Goal: Task Accomplishment & Management: Complete application form

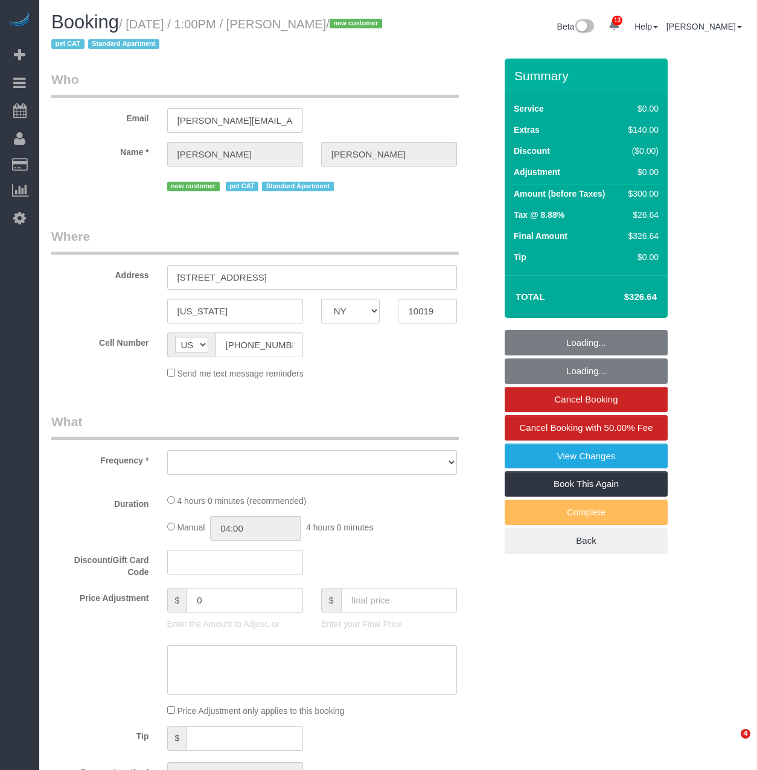
select select "NY"
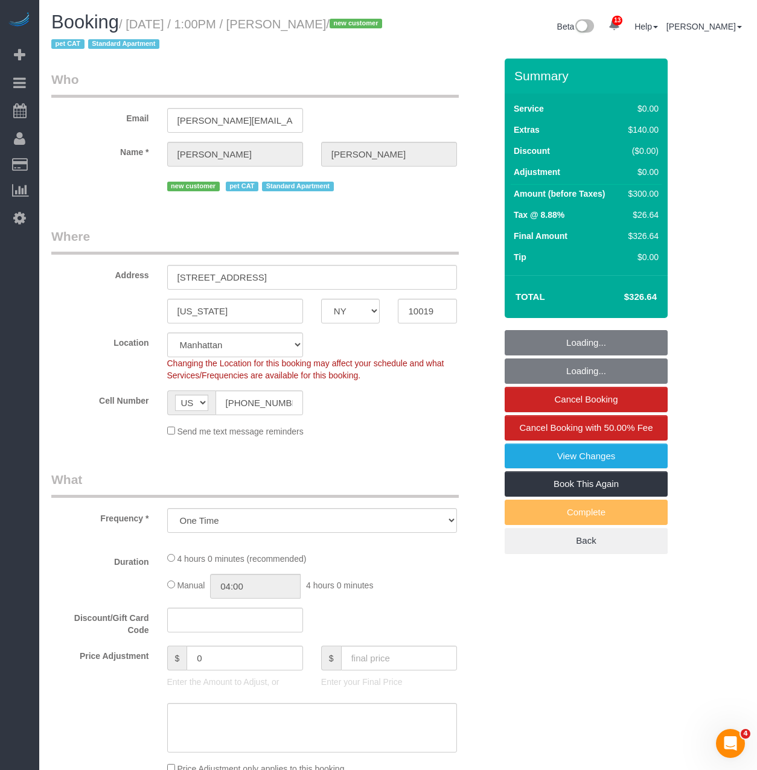
select select "object:15438"
select select "string:stripe-pm_1S415Y4VGloSiKo7QmQBodpY"
select select "1"
select select "spot234"
select select "number:89"
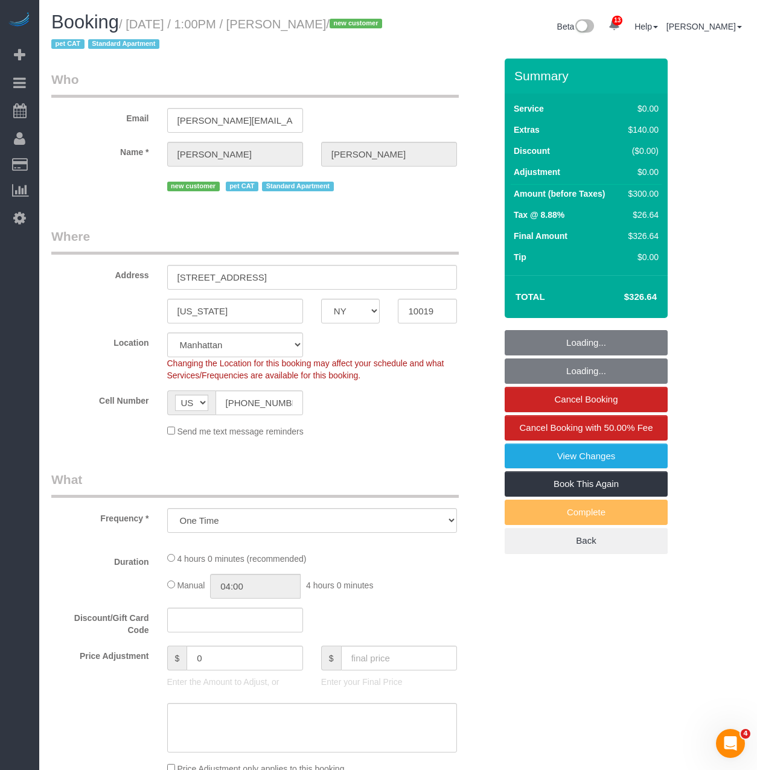
select select "number:90"
select select "number:14"
select select "number:5"
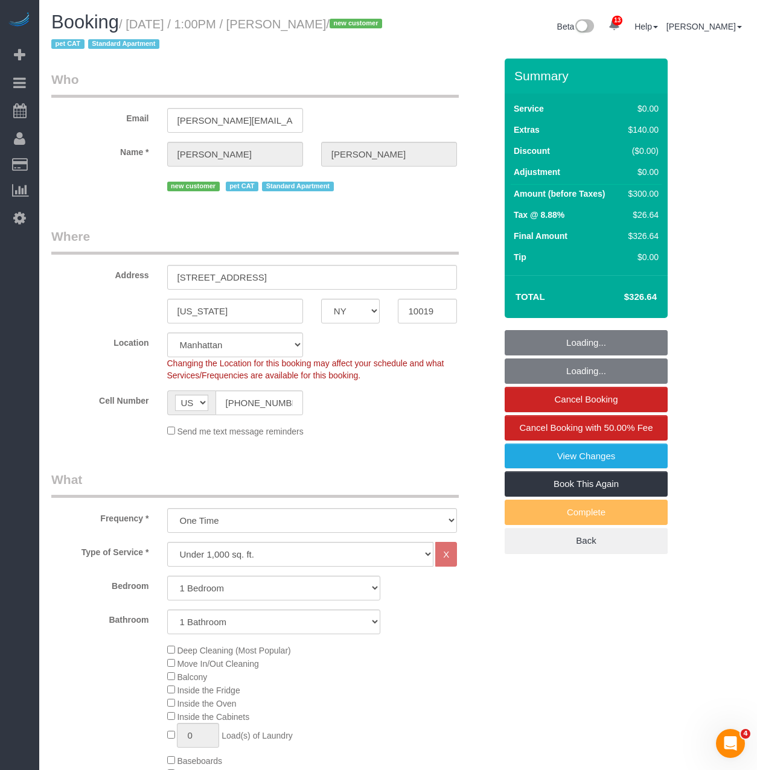
select select "1"
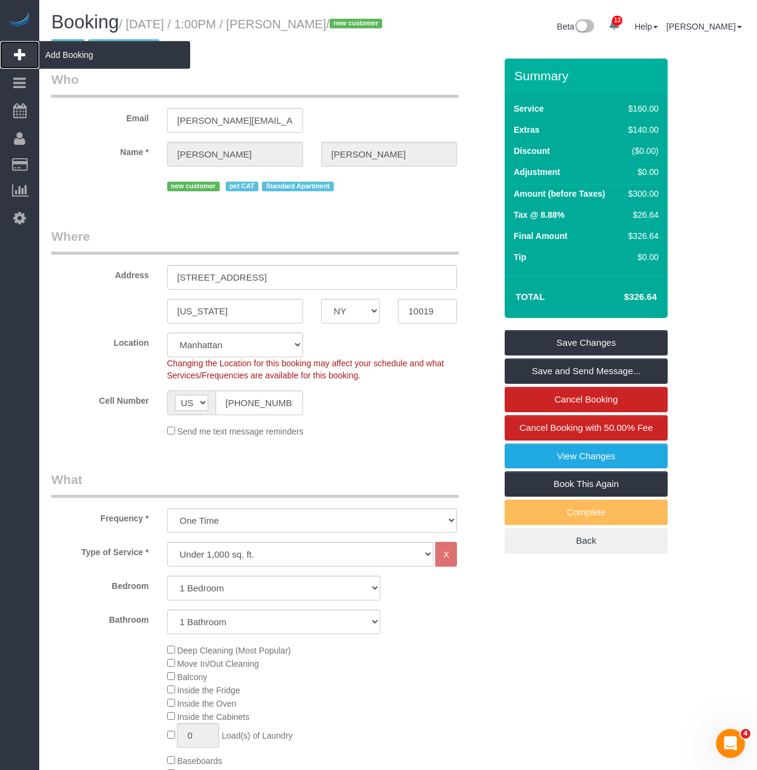
click at [63, 56] on span "Add Booking" at bounding box center [114, 55] width 151 height 28
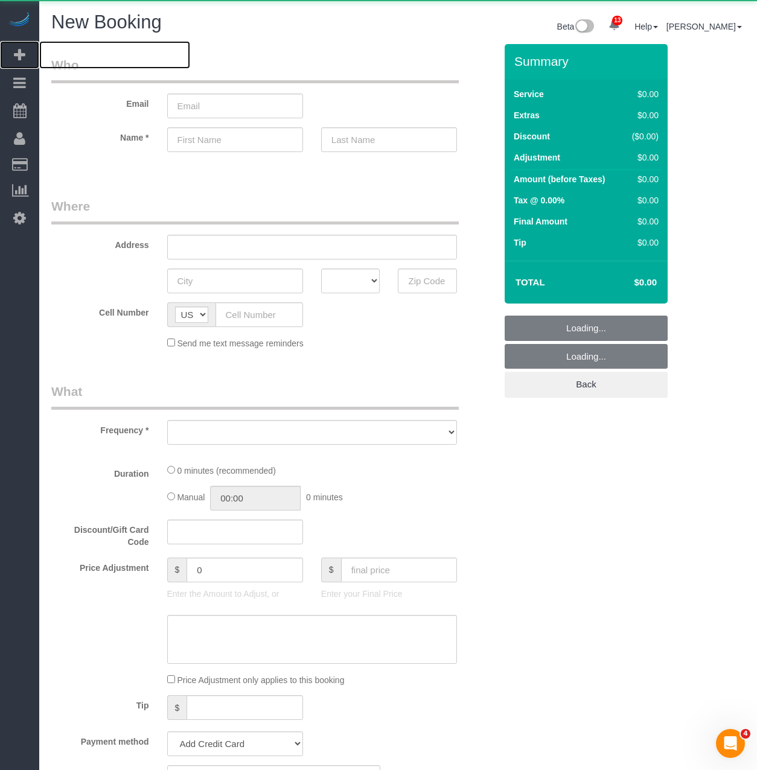
select select "number:89"
select select "number:90"
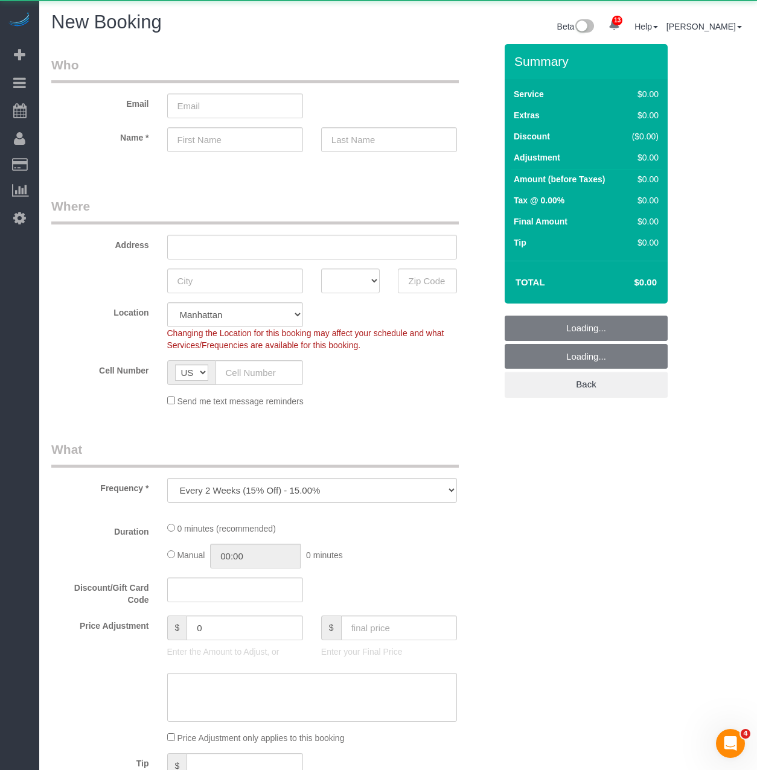
select select "object:16826"
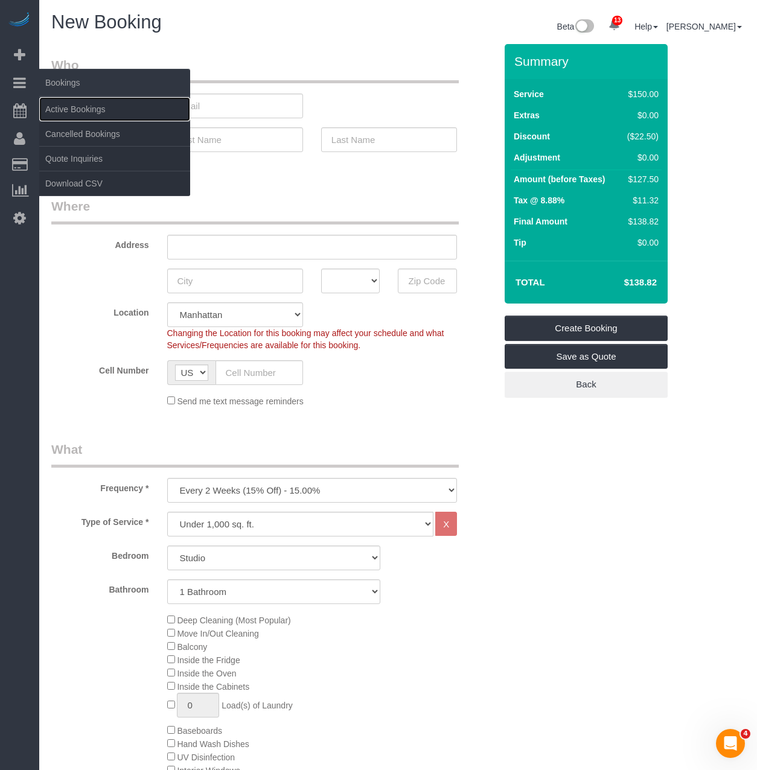
drag, startPoint x: 54, startPoint y: 109, endPoint x: 85, endPoint y: 73, distance: 47.5
click at [54, 109] on link "Active Bookings" at bounding box center [114, 109] width 151 height 24
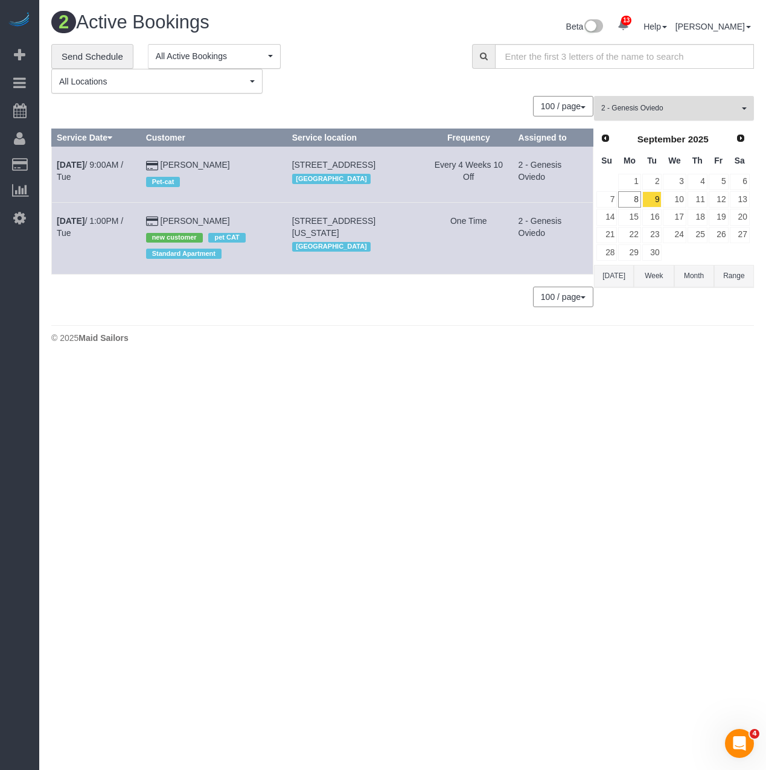
click at [693, 101] on button "2 - Genesis Oviedo All Teams" at bounding box center [674, 108] width 160 height 25
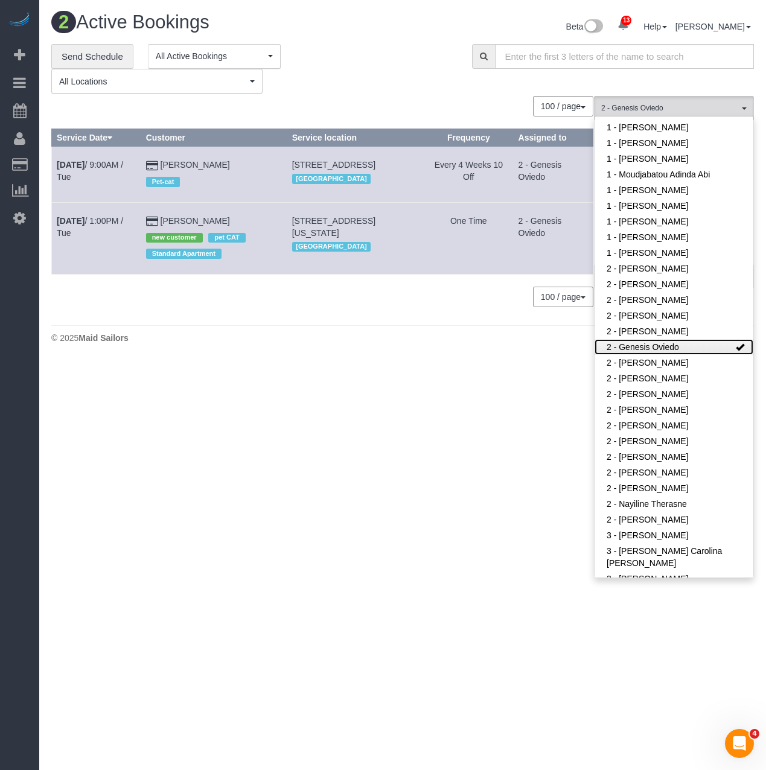
click at [634, 348] on link "2 - Genesis Oviedo" at bounding box center [673, 347] width 159 height 16
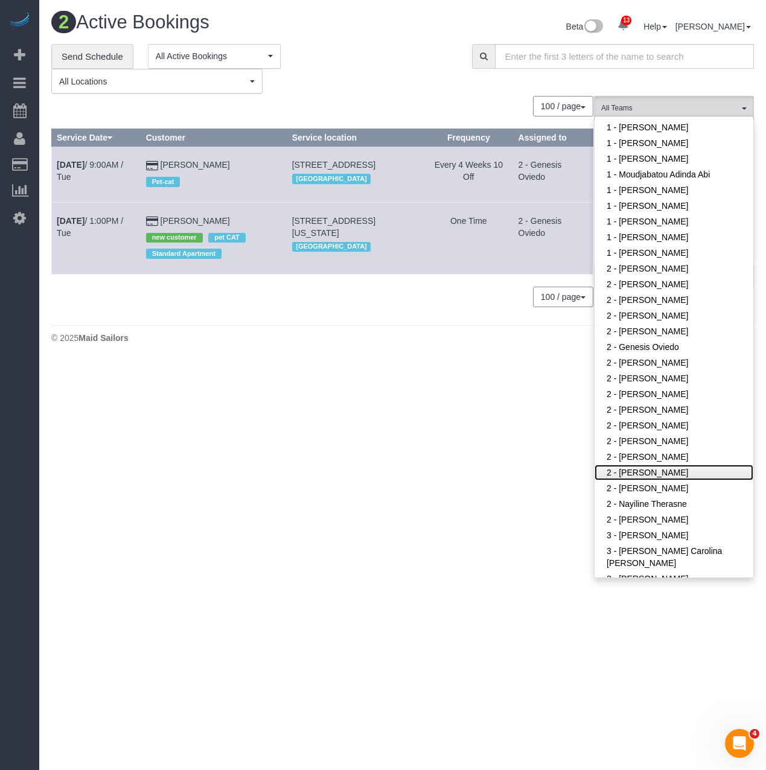
click at [690, 469] on link "2 - [PERSON_NAME]" at bounding box center [673, 473] width 159 height 16
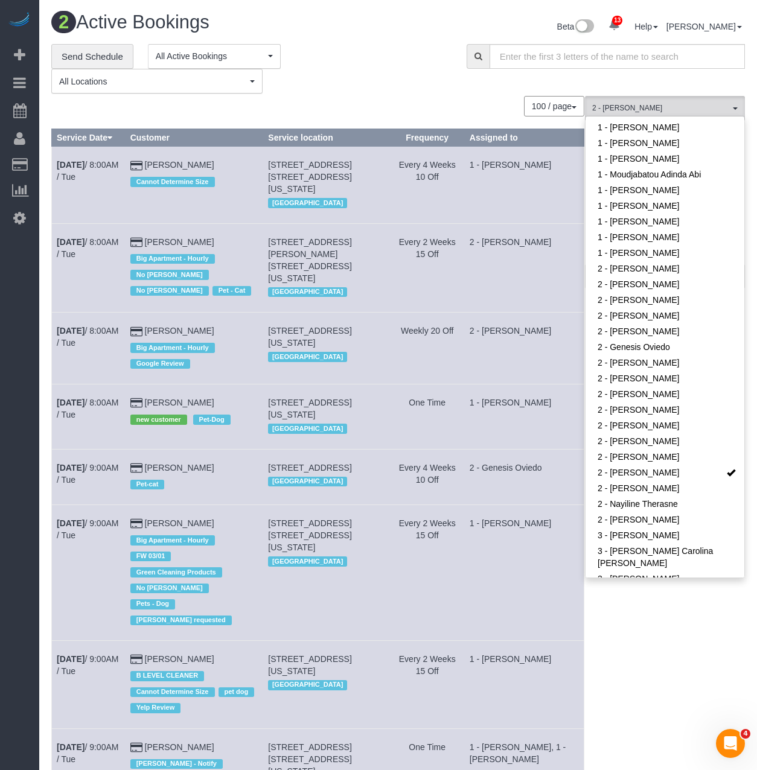
click at [390, 92] on div "**********" at bounding box center [249, 69] width 397 height 50
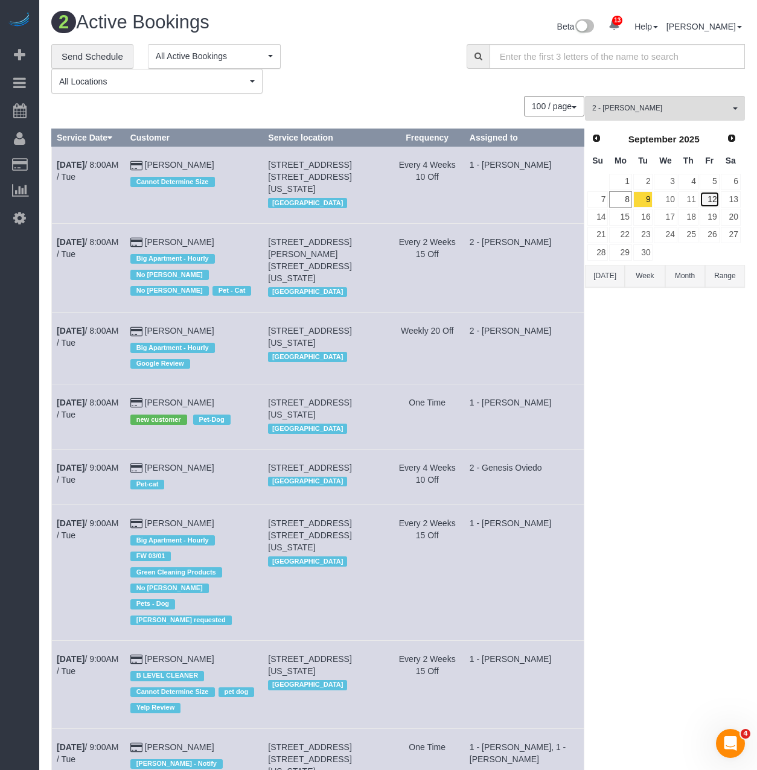
click at [710, 194] on link "12" at bounding box center [709, 199] width 20 height 16
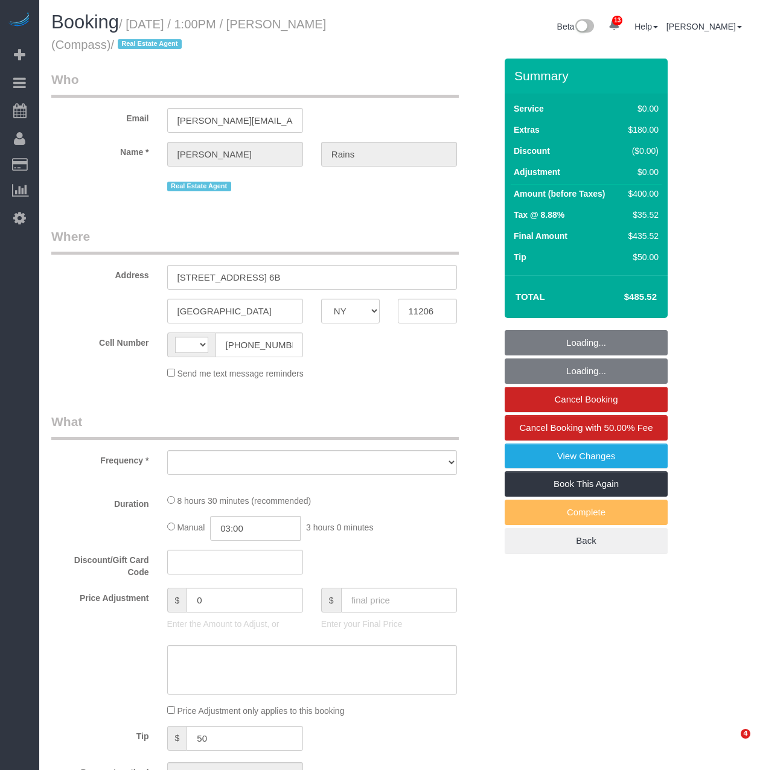
select select "NY"
select select "string:[GEOGRAPHIC_DATA]"
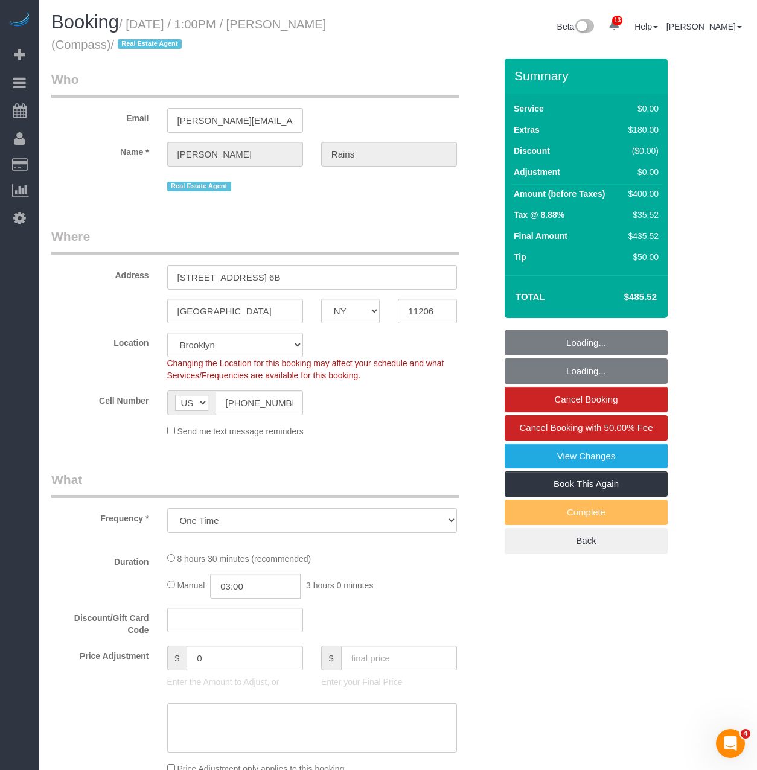
select select "object:751"
select select "string:stripe-pm_1S4Q8b4VGloSiKo7y8bTb64Z"
select select "number:89"
select select "number:90"
select select "number:15"
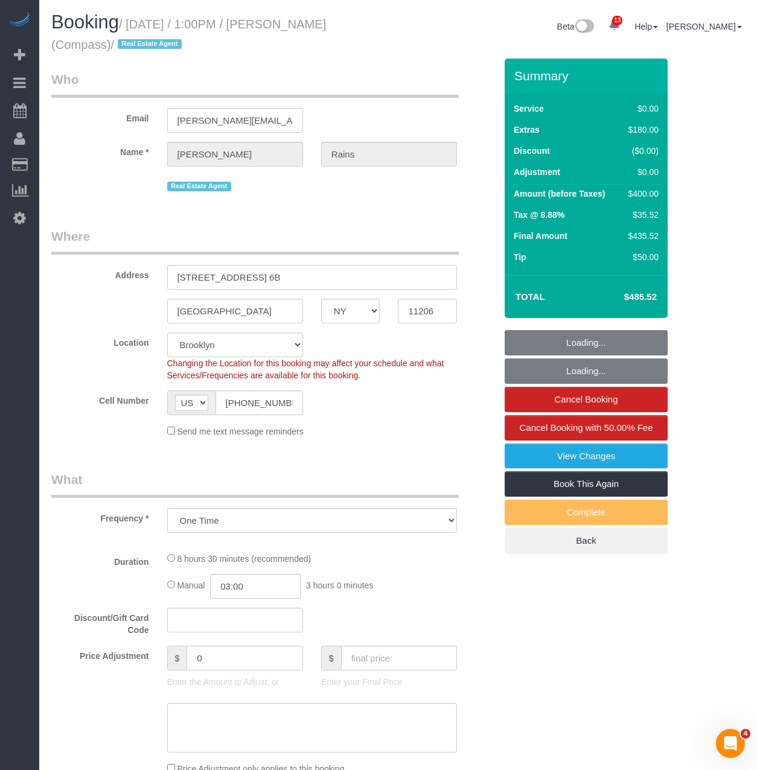
select select "number:5"
select select "spot1"
select select "2"
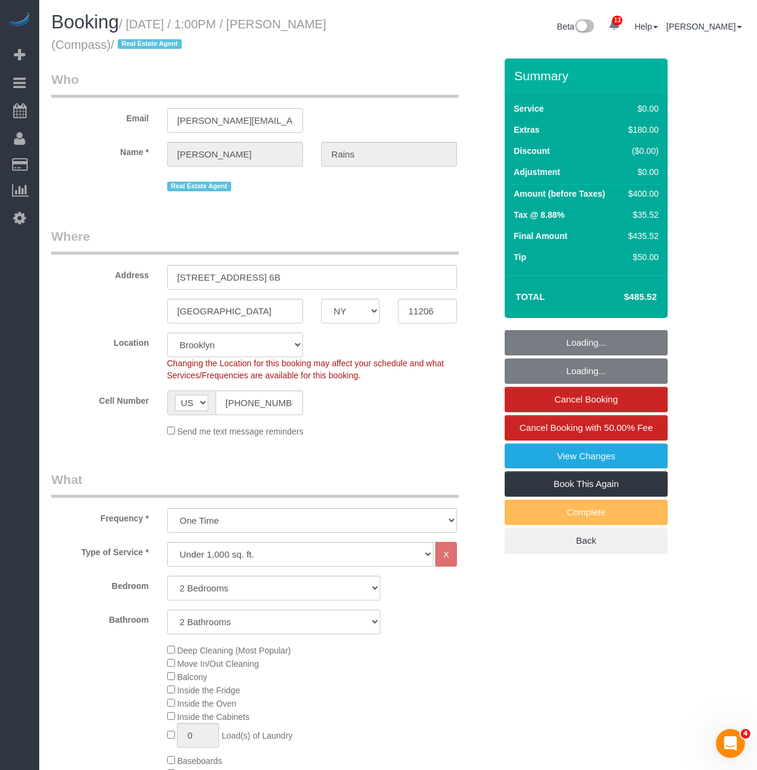
select select "2"
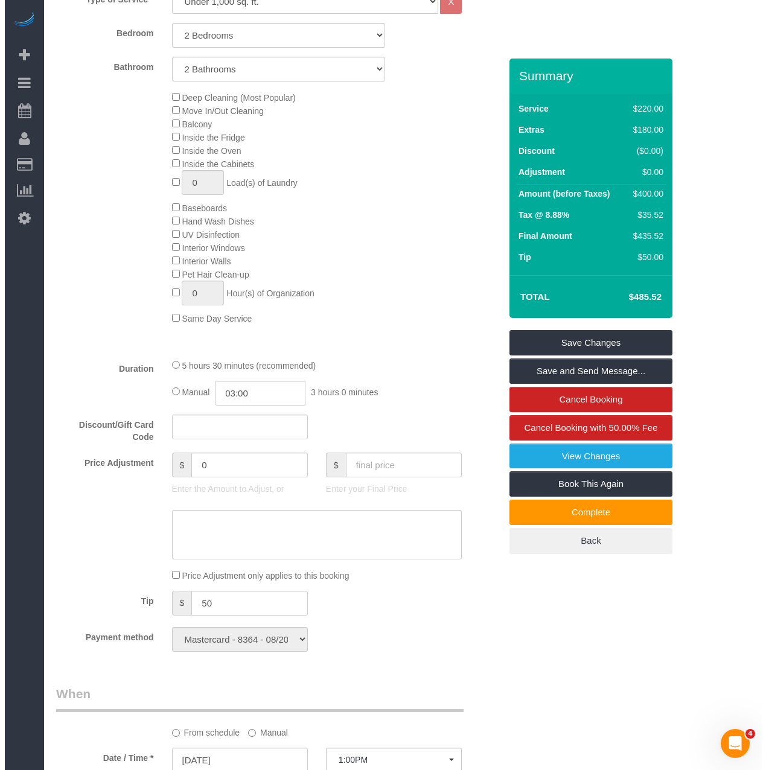
scroll to position [543, 0]
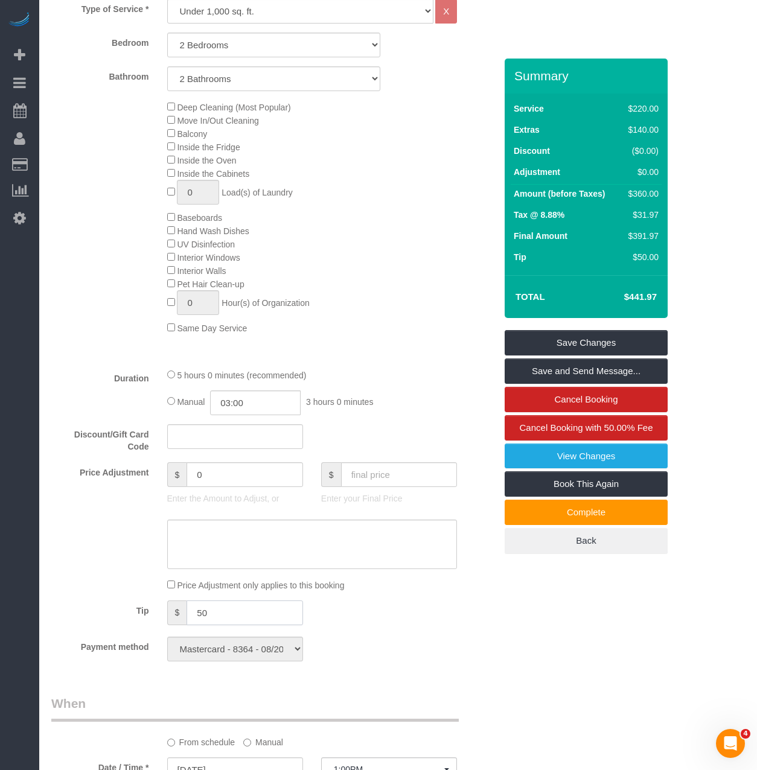
drag, startPoint x: 235, startPoint y: 611, endPoint x: 102, endPoint y: 611, distance: 132.8
click at [102, 611] on div "Tip $ 50" at bounding box center [273, 613] width 462 height 27
type input "90"
click at [421, 270] on div "Deep Cleaning (Most Popular) Move In/Out Cleaning Balcony Inside the Fridge Ins…" at bounding box center [331, 217] width 347 height 234
click at [561, 370] on link "Save and Send Message..." at bounding box center [585, 370] width 163 height 25
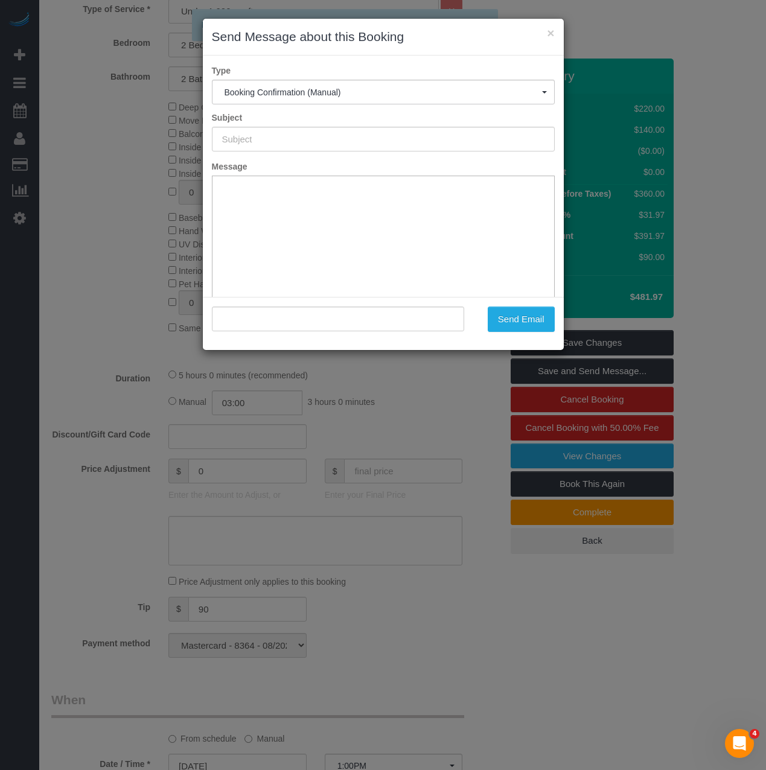
type input "Cleaning Confirmed for 09/08/2025 at 1:00pm"
type input ""Jessica Rains" <jessica.rains@compass.com>"
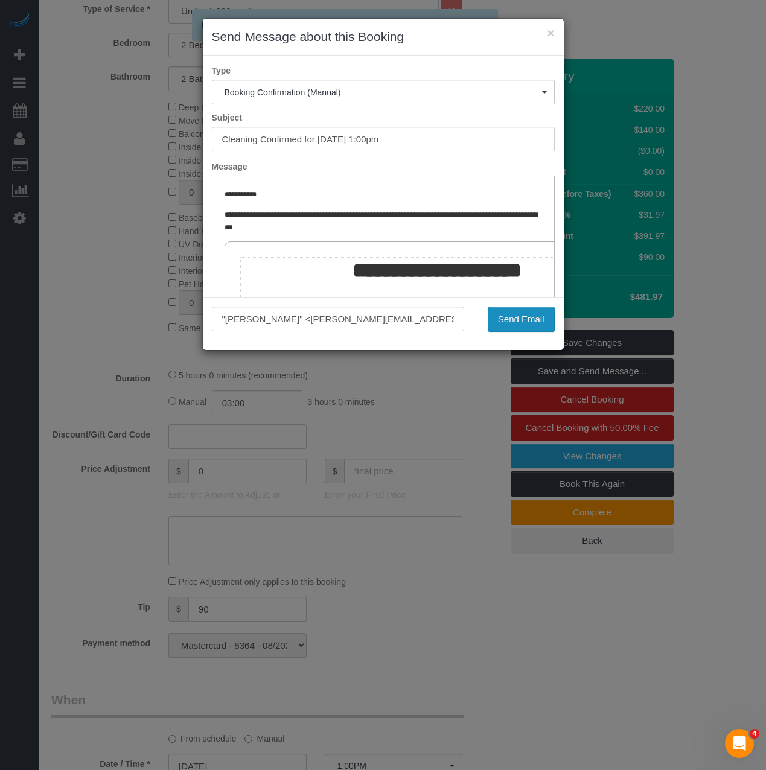
scroll to position [0, 0]
click at [503, 316] on button "Send Email" at bounding box center [521, 319] width 67 height 25
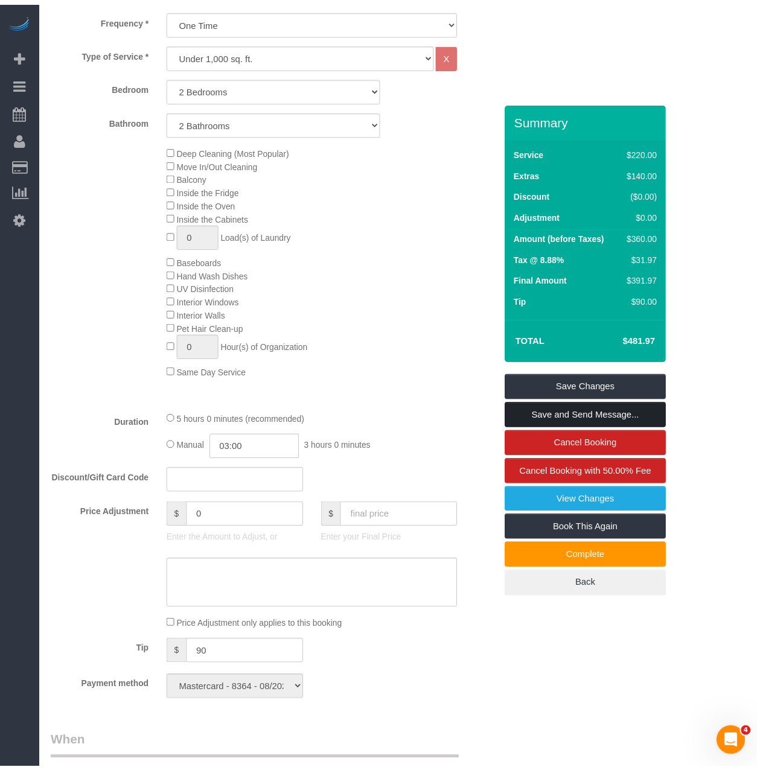
scroll to position [587, 0]
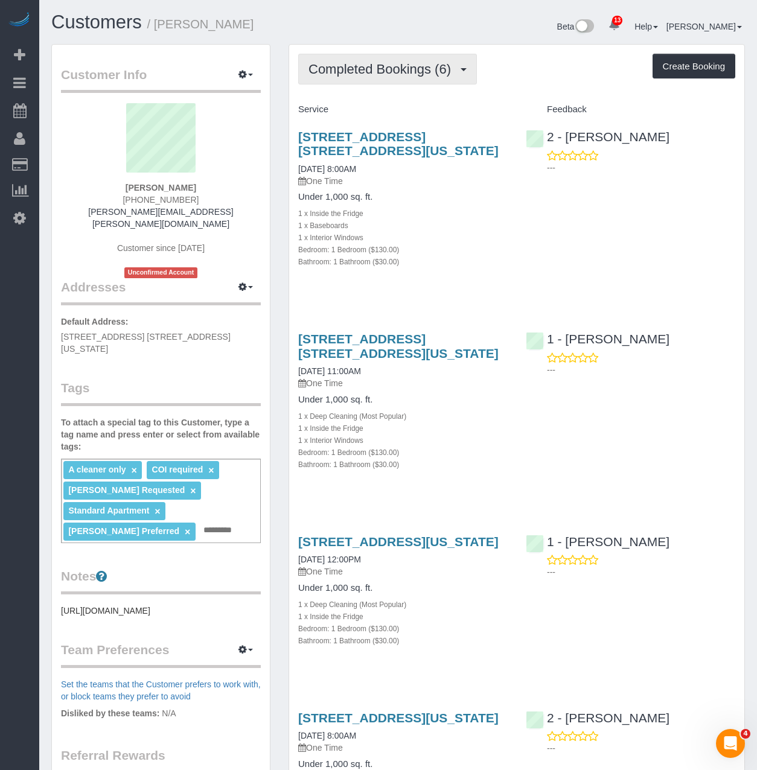
click at [368, 56] on button "Completed Bookings (6)" at bounding box center [387, 69] width 179 height 31
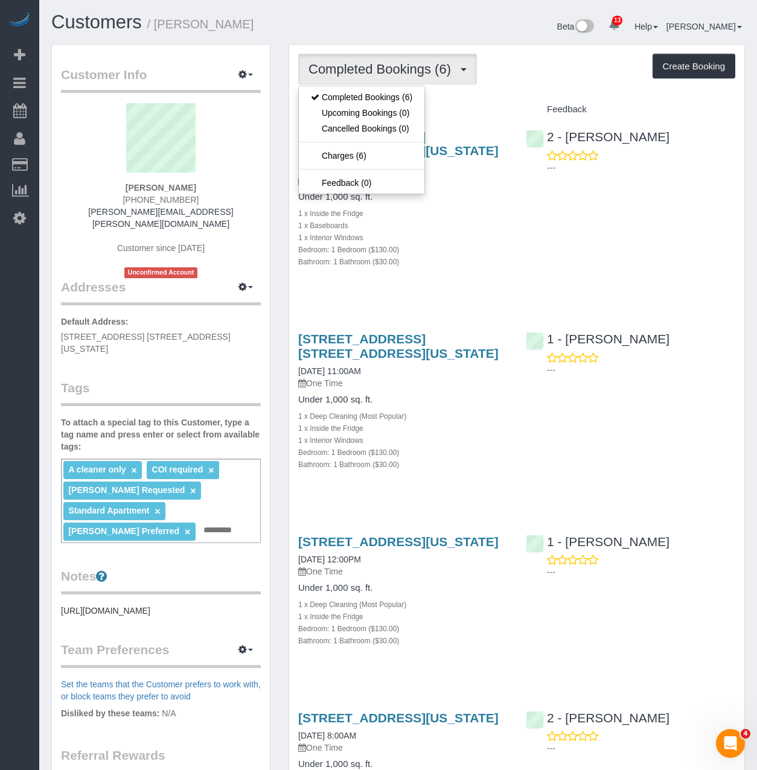
click at [463, 117] on div "Service" at bounding box center [402, 110] width 227 height 21
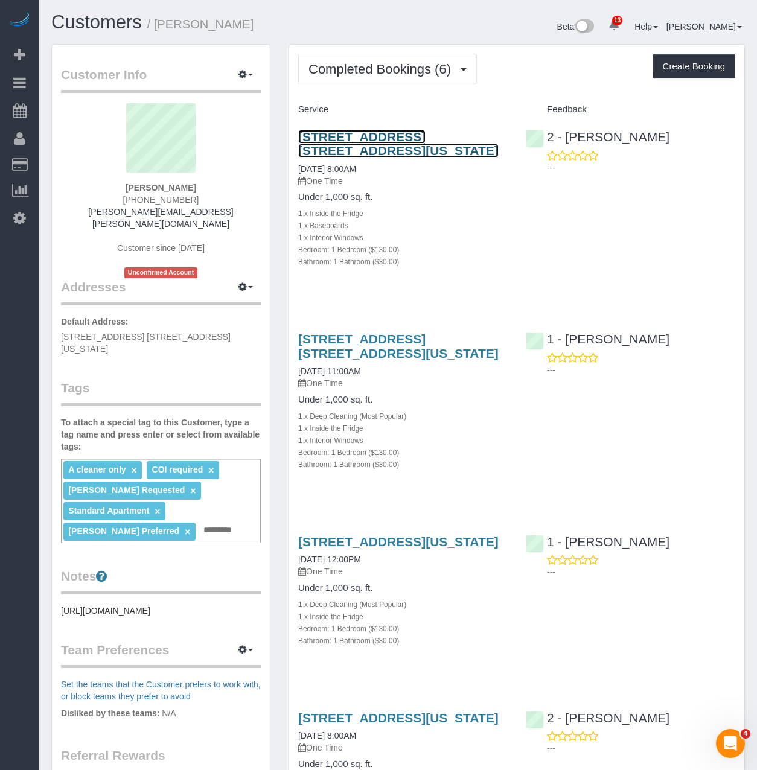
click at [462, 135] on link "45 West 60th Street, Apt. 31f, New York, NY 10023" at bounding box center [398, 144] width 200 height 28
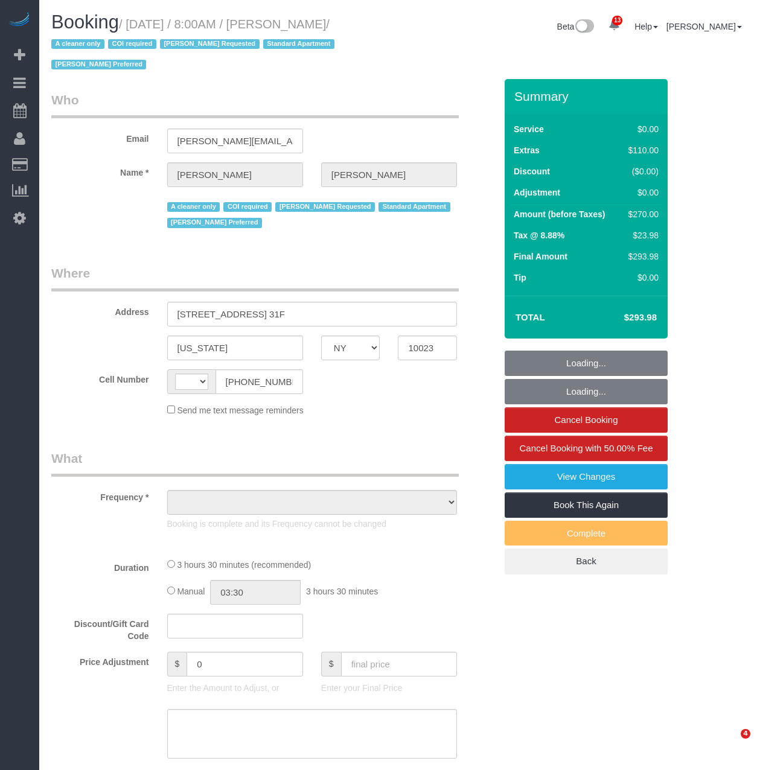
select select "NY"
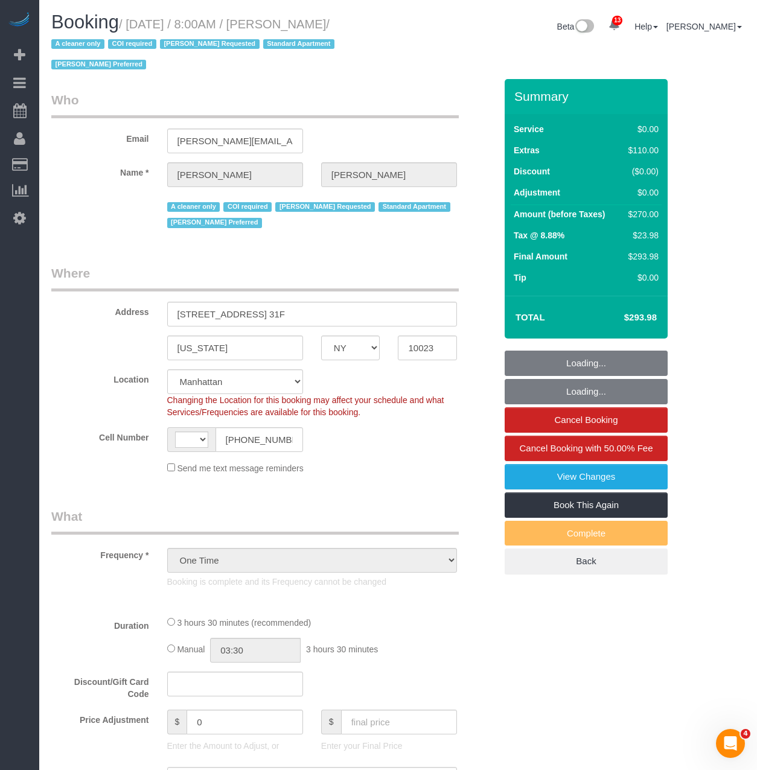
select select "object:768"
select select "string:[GEOGRAPHIC_DATA]"
select select "string:stripe-pm_1S076c4VGloSiKo7z0g1OGNA"
select select "1"
select select "spot1"
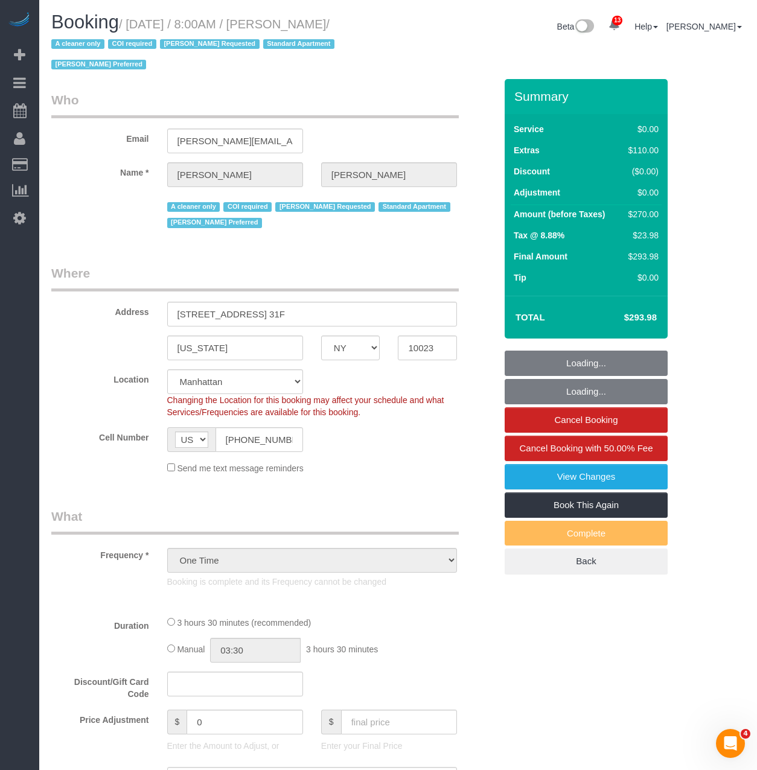
select select "number:56"
select select "number:90"
select select "number:15"
select select "number:7"
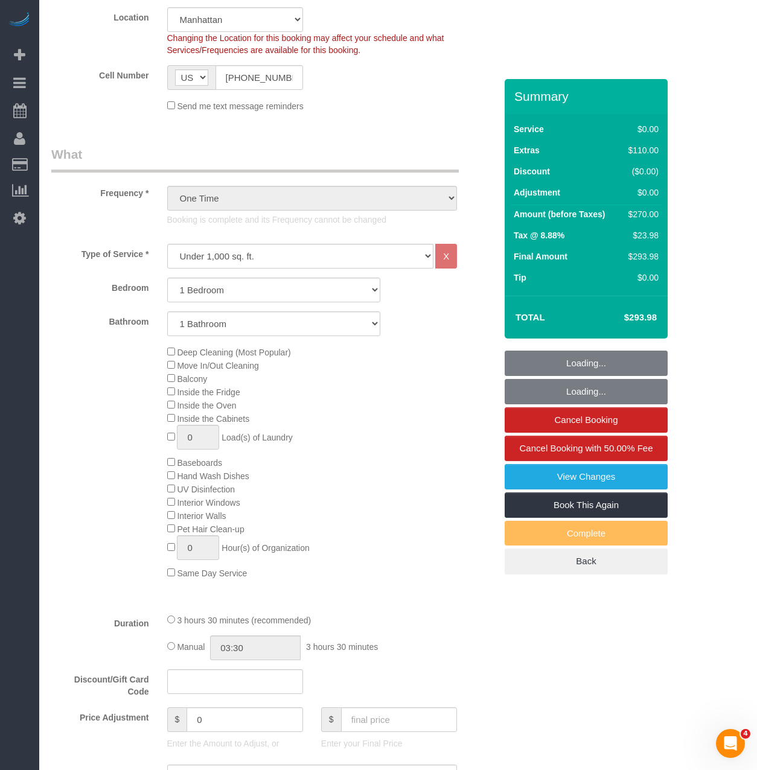
select select "1"
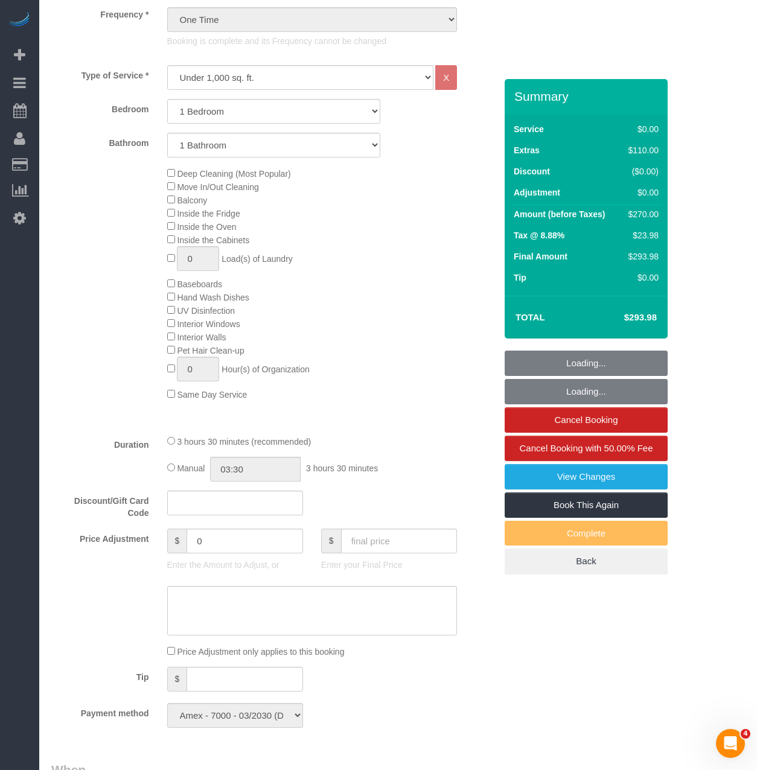
scroll to position [543, 0]
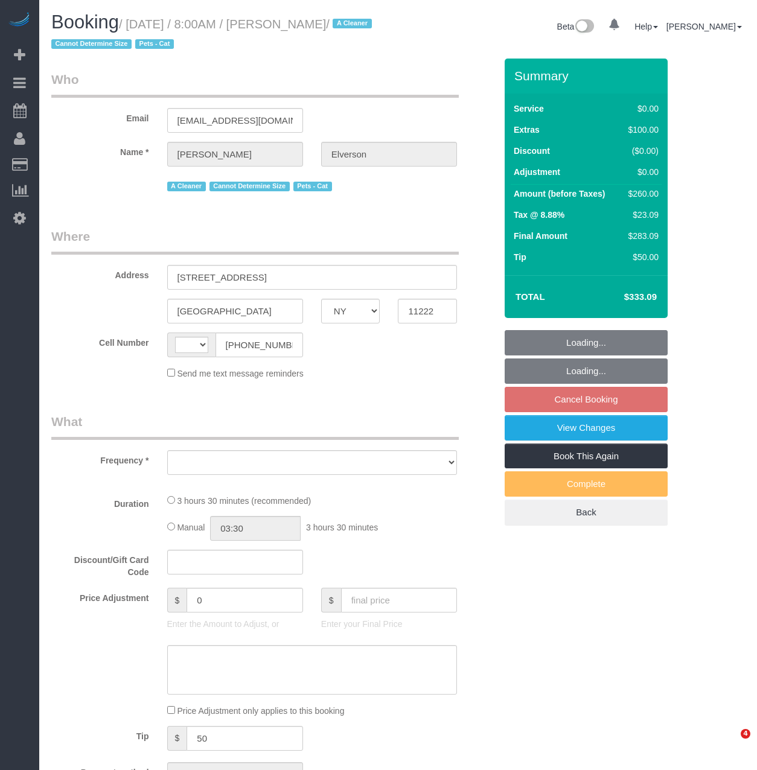
select select "NY"
select select "string:US"
select select "1"
select select "number:56"
select select "number:74"
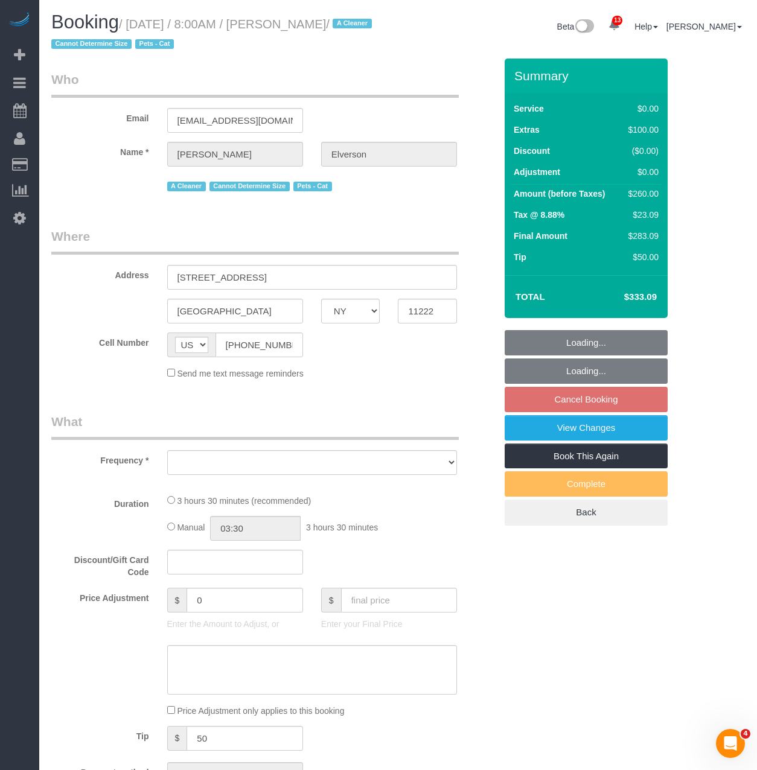
select select "number:14"
select select "number:5"
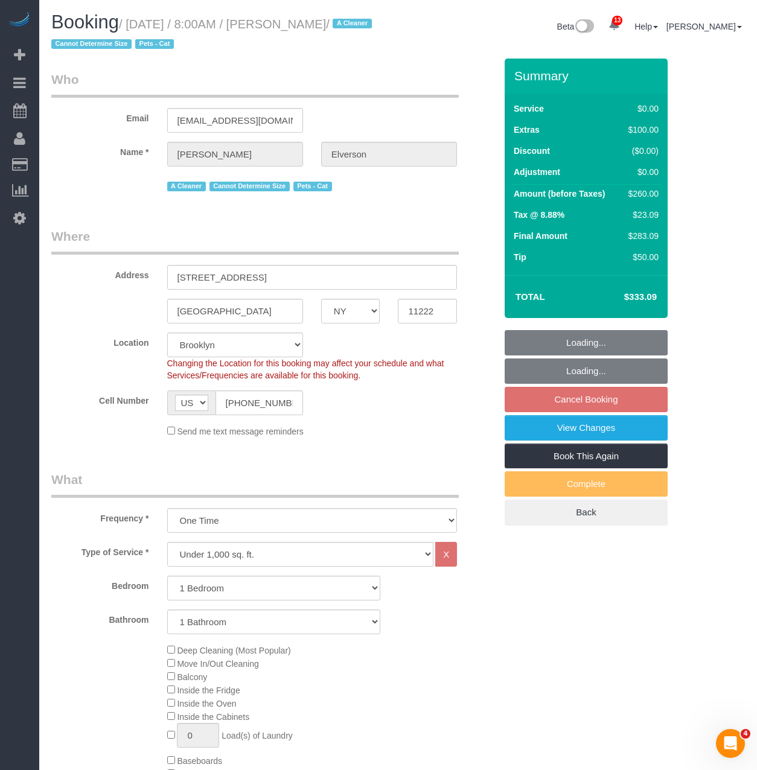
select select "object:989"
select select "spot1"
select select "object:1374"
select select "string:stripe-pm_1Nxv5A4VGloSiKo7JPpN8Bhr"
select select "1"
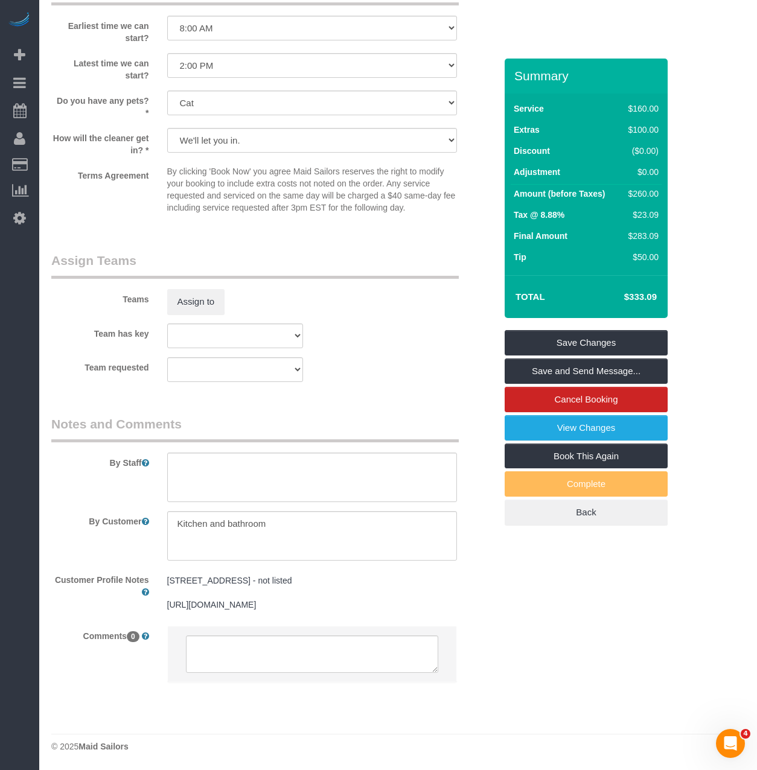
scroll to position [1395, 0]
click at [177, 511] on textarea at bounding box center [312, 535] width 290 height 49
click at [235, 511] on textarea at bounding box center [312, 535] width 290 height 49
click at [177, 511] on textarea at bounding box center [312, 535] width 290 height 49
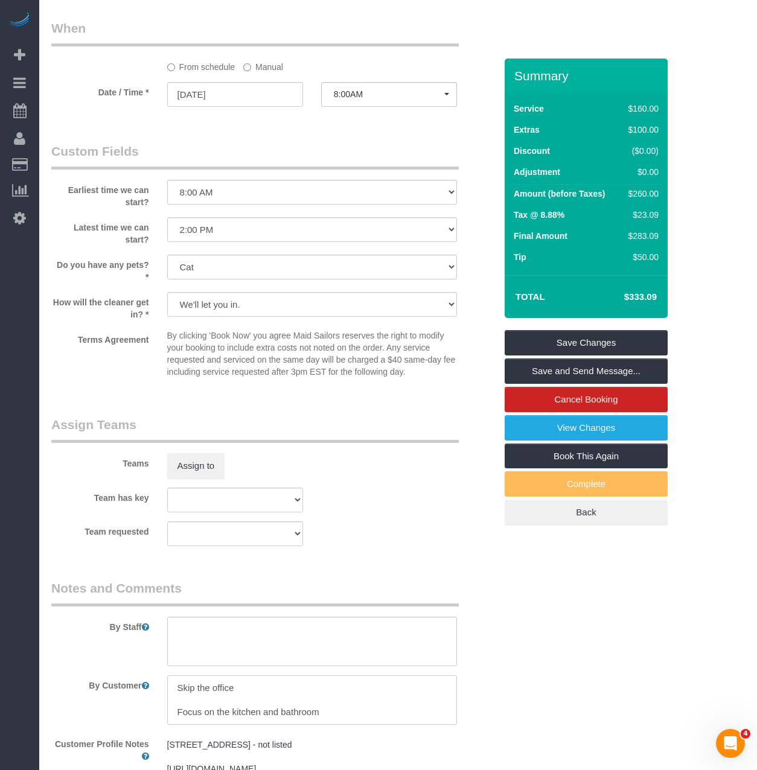
scroll to position [1214, 0]
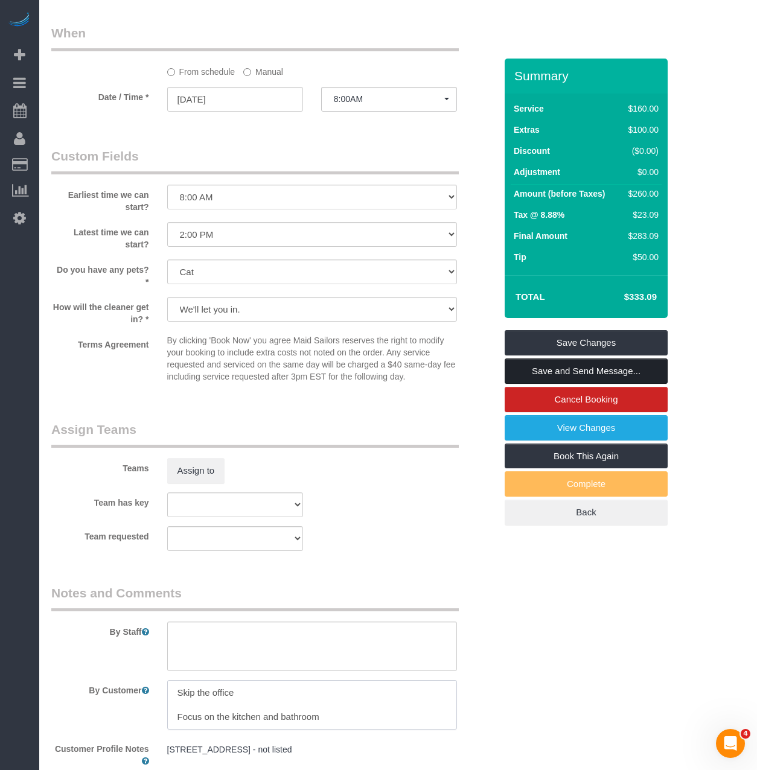
type textarea "Skip the office Focus on the kitchen and bathroom"
click at [546, 373] on link "Save and Send Message..." at bounding box center [585, 370] width 163 height 25
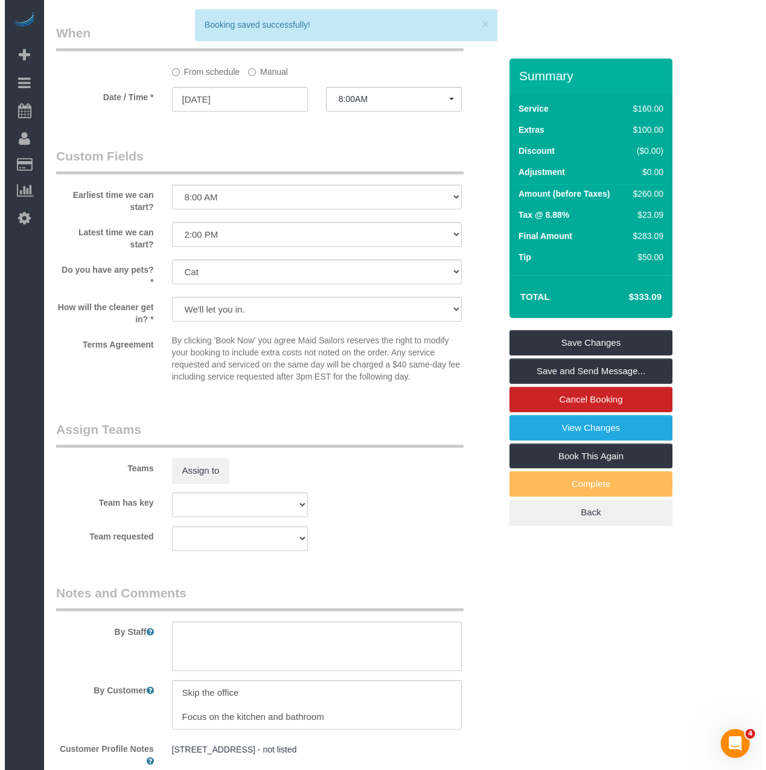
scroll to position [1210, 0]
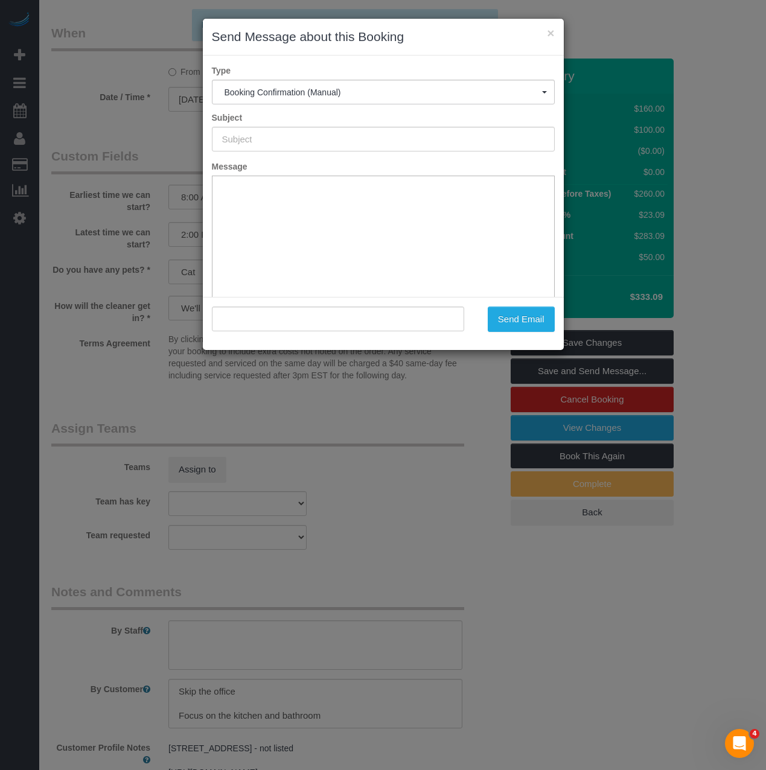
type input "Cleaning Confirmed for 09/10/2025 at 8:00am"
type input ""Kara Elverson" <karaelverson@gmail.com>"
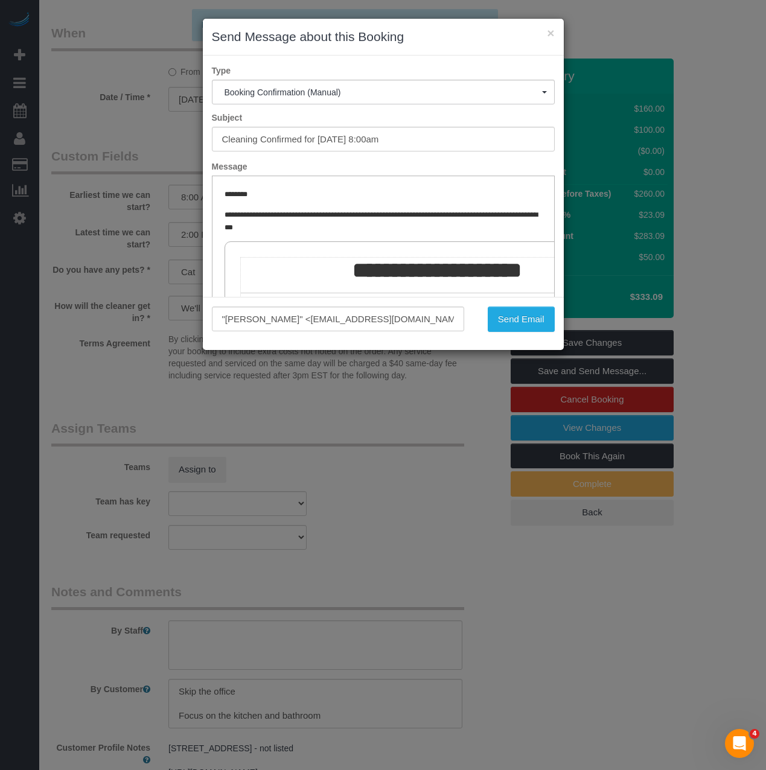
scroll to position [0, 0]
click at [524, 319] on button "Send Email" at bounding box center [521, 319] width 67 height 25
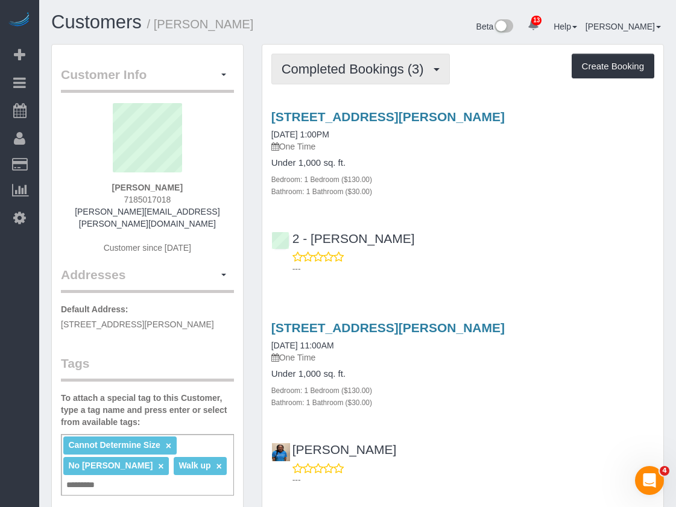
click at [415, 72] on span "Completed Bookings (3)" at bounding box center [356, 69] width 148 height 15
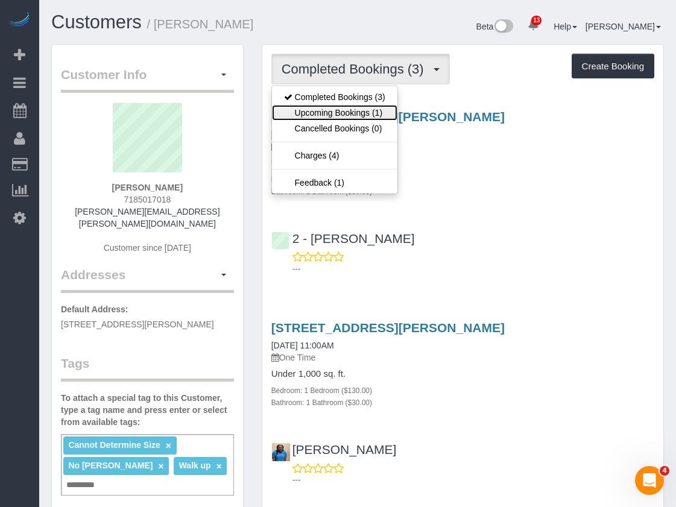
click at [347, 106] on link "Upcoming Bookings (1)" at bounding box center [335, 113] width 126 height 16
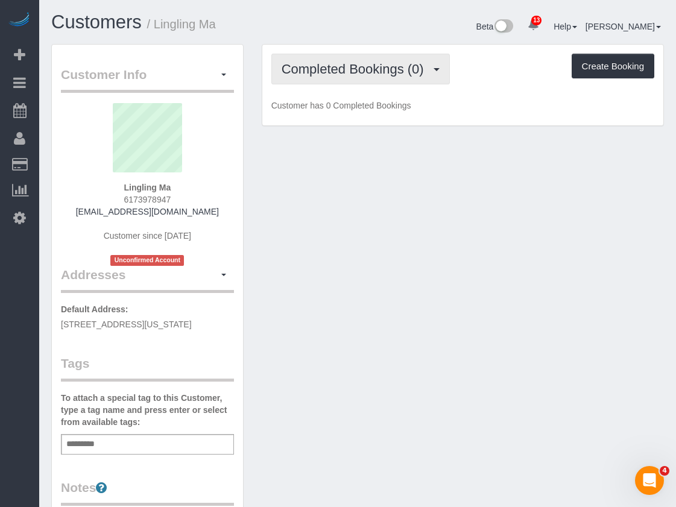
click at [378, 66] on span "Completed Bookings (0)" at bounding box center [356, 69] width 148 height 15
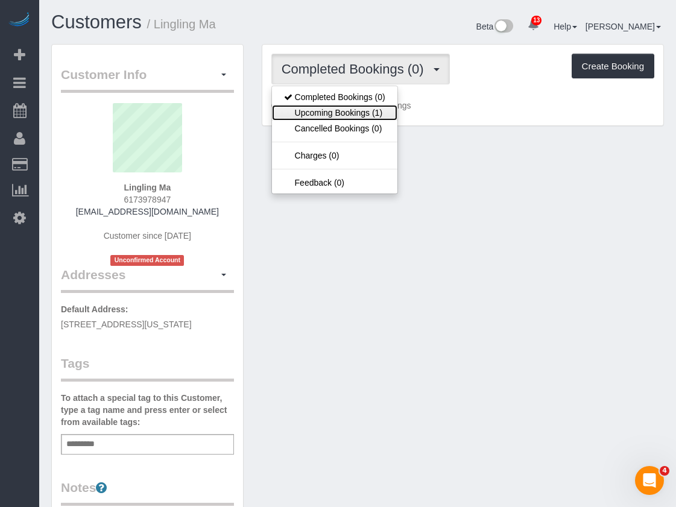
click at [343, 113] on link "Upcoming Bookings (1)" at bounding box center [335, 113] width 126 height 16
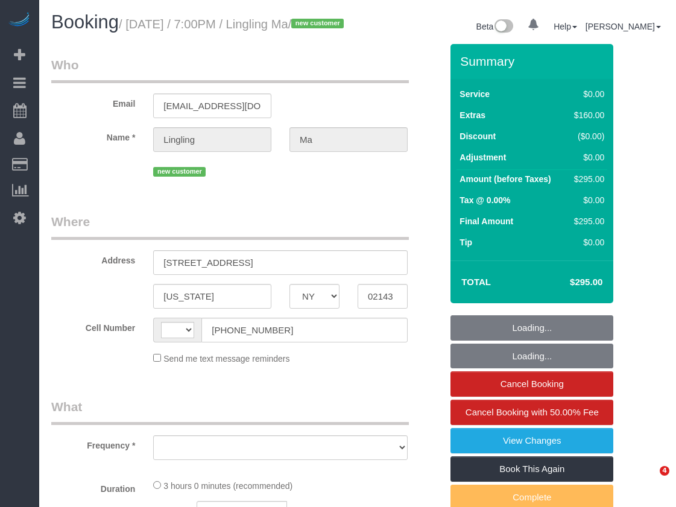
select select "NY"
select select "string:[GEOGRAPHIC_DATA]"
select select "object:735"
select select "number:89"
select select "number:90"
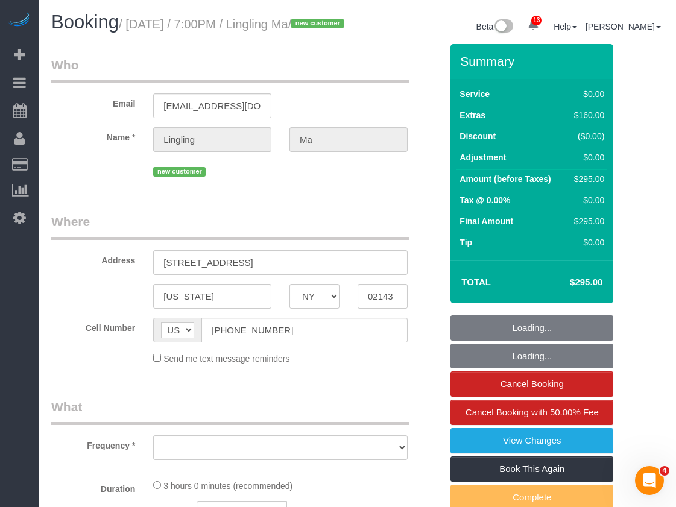
select select "number:15"
select select "number:5"
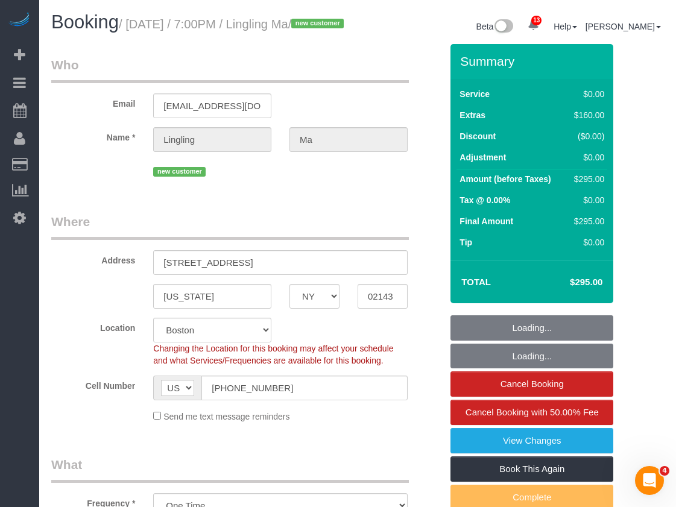
select select "string:stripe-pm_1S5ADb4VGloSiKo7POxdAiN1"
select select "spot1"
select select "object:1045"
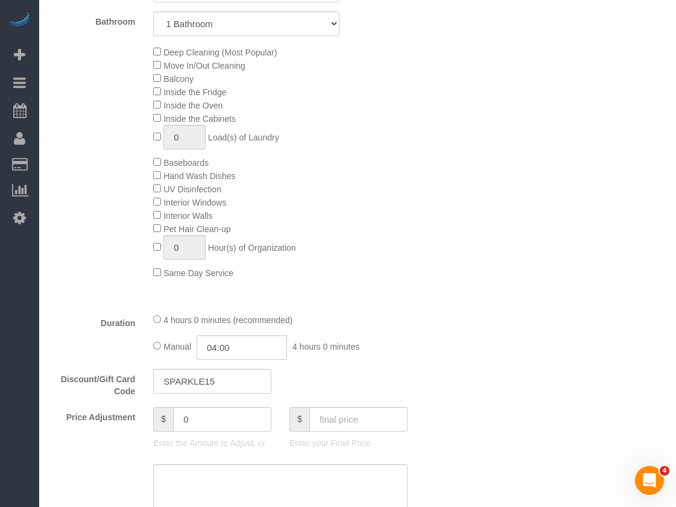
scroll to position [603, 0]
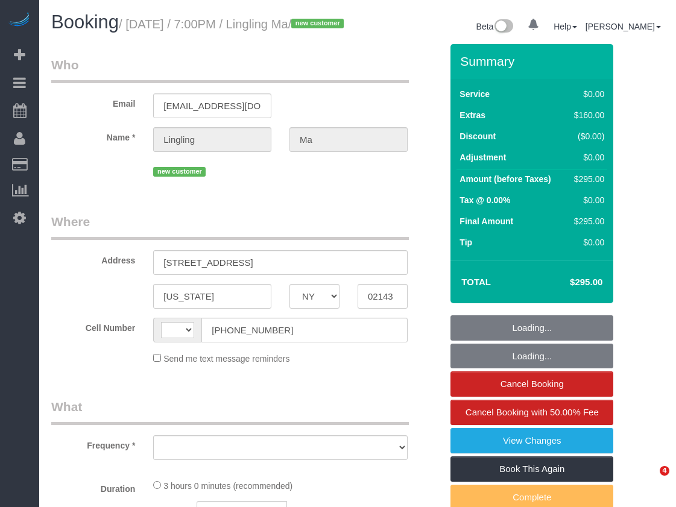
select select "NY"
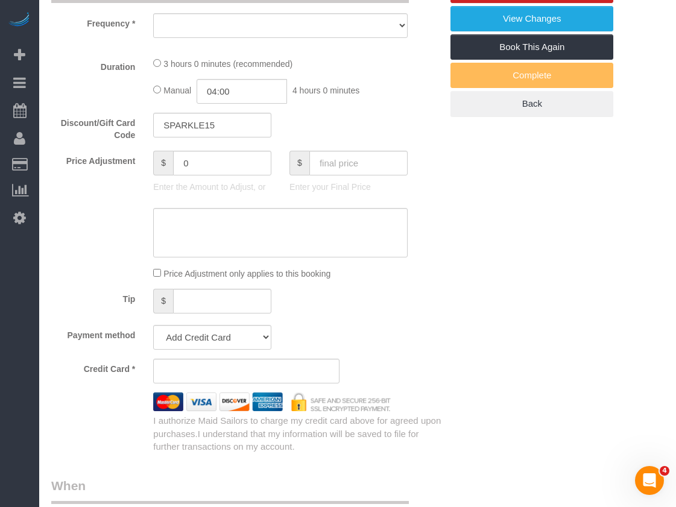
select select "string:[GEOGRAPHIC_DATA]"
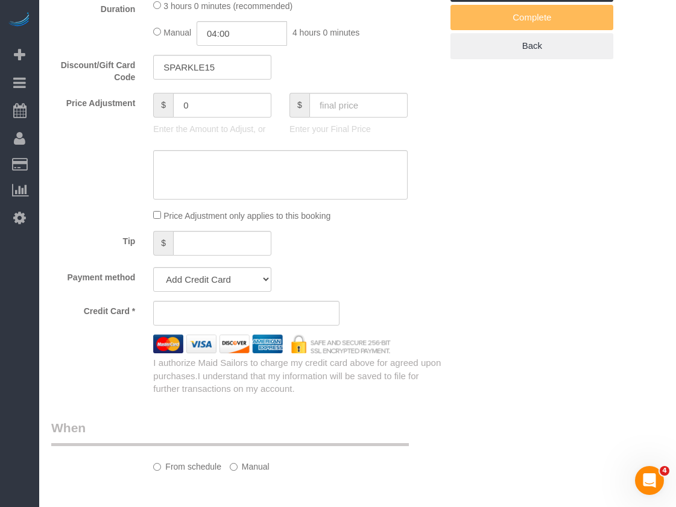
select select "object:737"
select select "string:stripe-pm_1S5ADb4VGloSiKo7POxdAiN1"
select select "spot1"
select select "number:89"
select select "number:90"
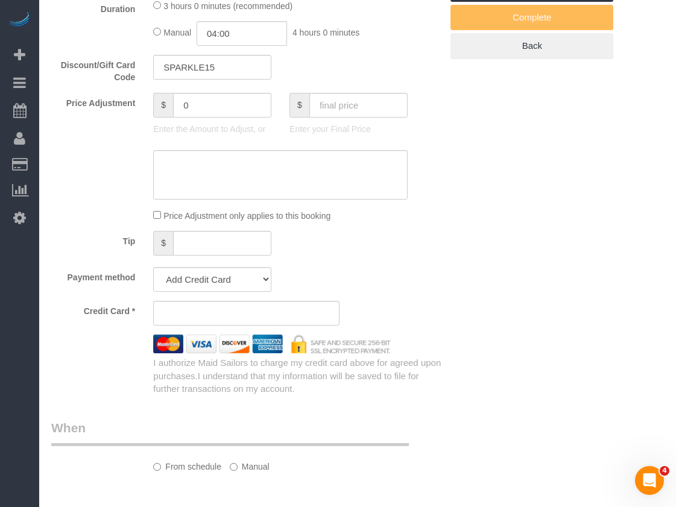
select select "number:15"
select select "number:5"
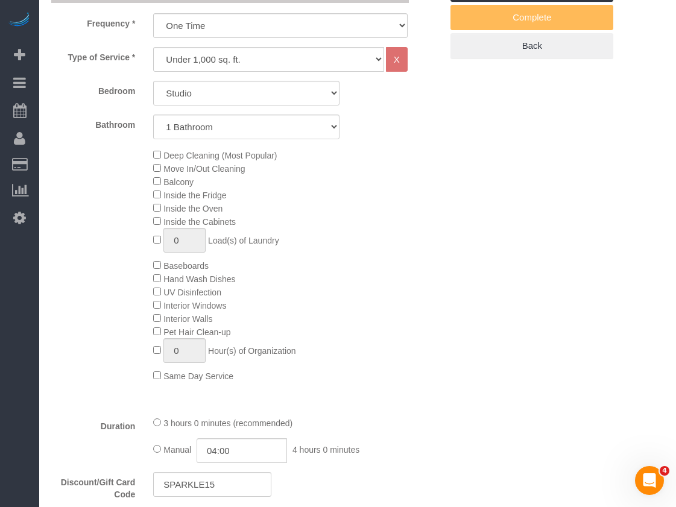
select select "object:1045"
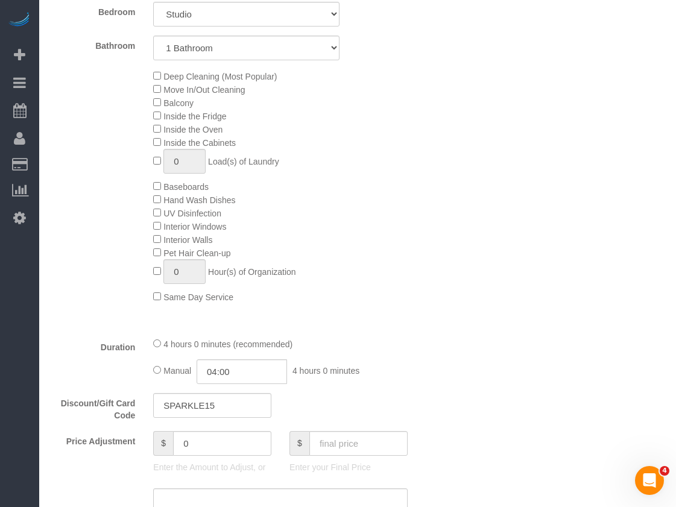
scroll to position [601, 0]
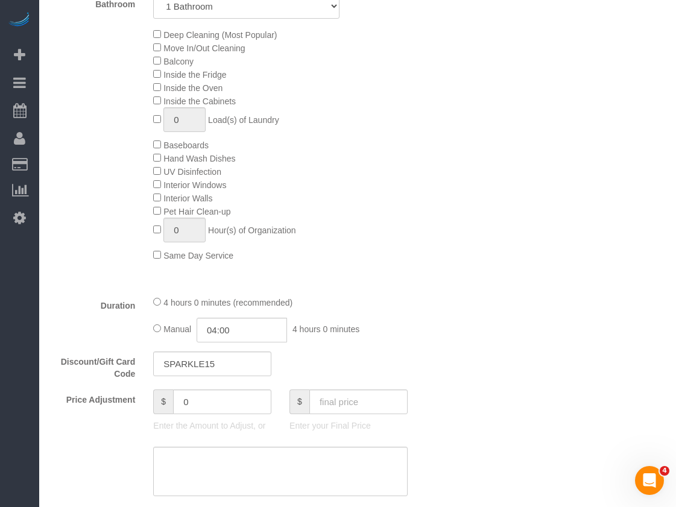
drag, startPoint x: 472, startPoint y: 247, endPoint x: 403, endPoint y: 380, distance: 150.1
click at [472, 247] on div "Who Email [EMAIL_ADDRESS][DOMAIN_NAME] Name * [GEOGRAPHIC_DATA] Ma new customer…" at bounding box center [357, 465] width 613 height 2045
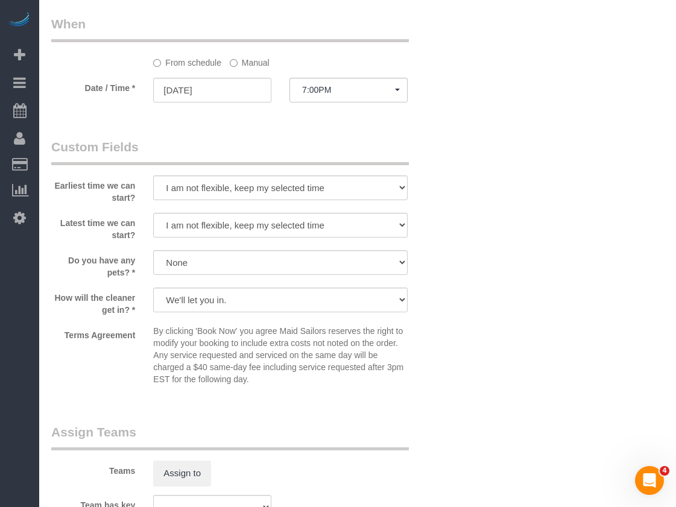
scroll to position [1446, 0]
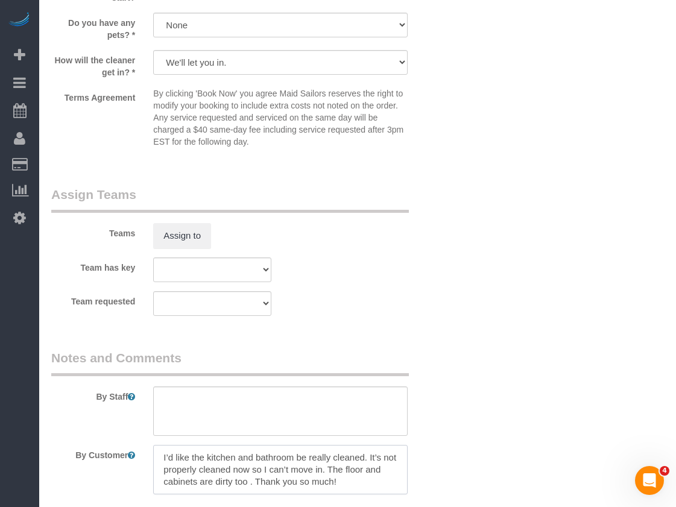
click at [211, 487] on textarea at bounding box center [280, 469] width 255 height 49
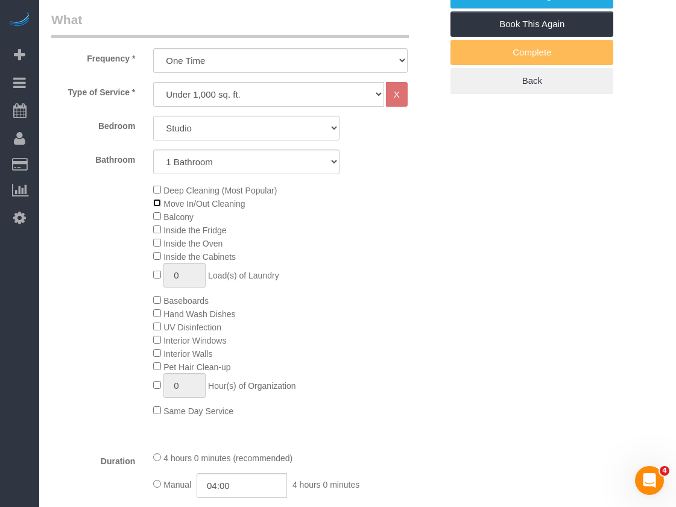
scroll to position [420, 0]
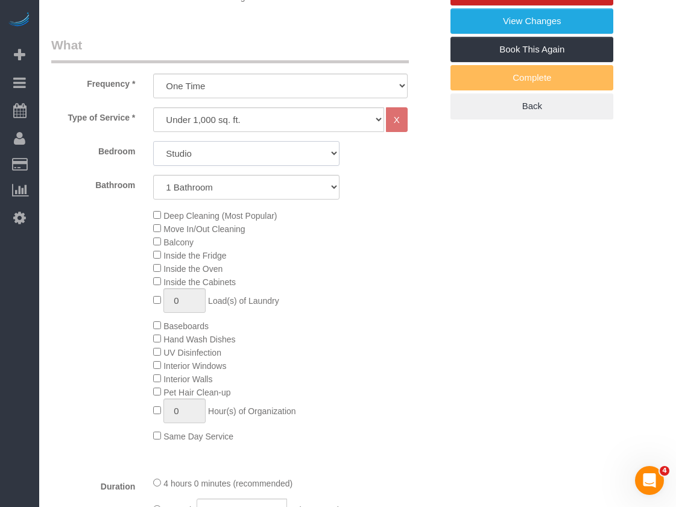
drag, startPoint x: 271, startPoint y: 173, endPoint x: 261, endPoint y: 179, distance: 11.9
click at [271, 166] on select "Studio 1 Bedroom 2 Bedrooms 3 Bedrooms" at bounding box center [246, 153] width 186 height 25
select select "1"
click at [153, 156] on select "Studio 1 Bedroom 2 Bedrooms 3 Bedrooms" at bounding box center [246, 153] width 186 height 25
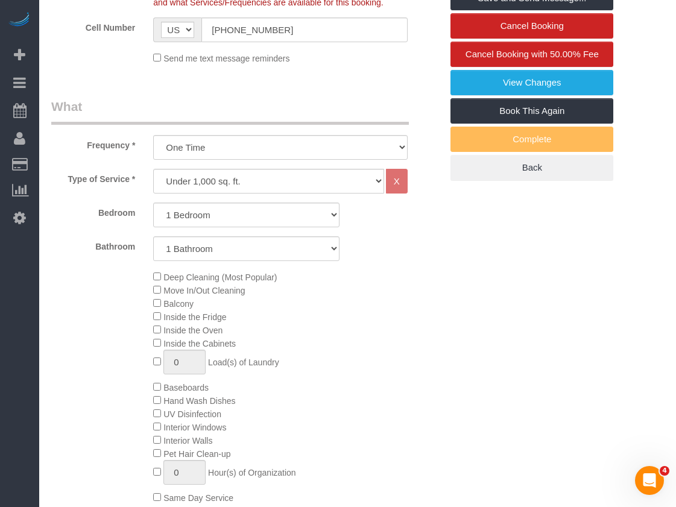
scroll to position [179, 0]
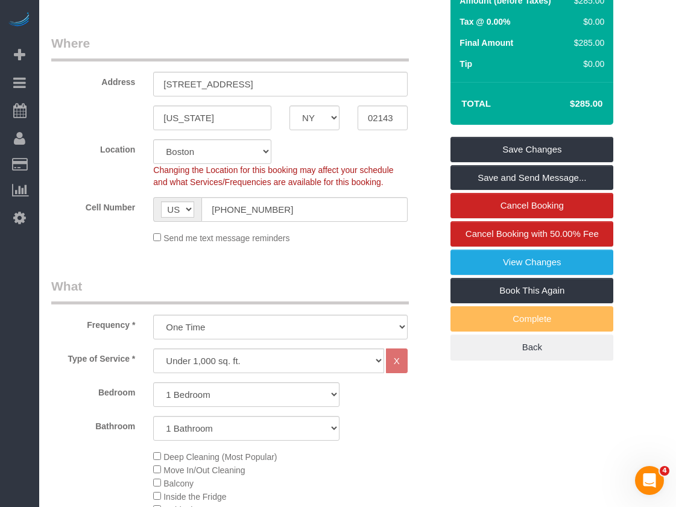
click at [586, 109] on h4 "$285.00" at bounding box center [568, 104] width 69 height 10
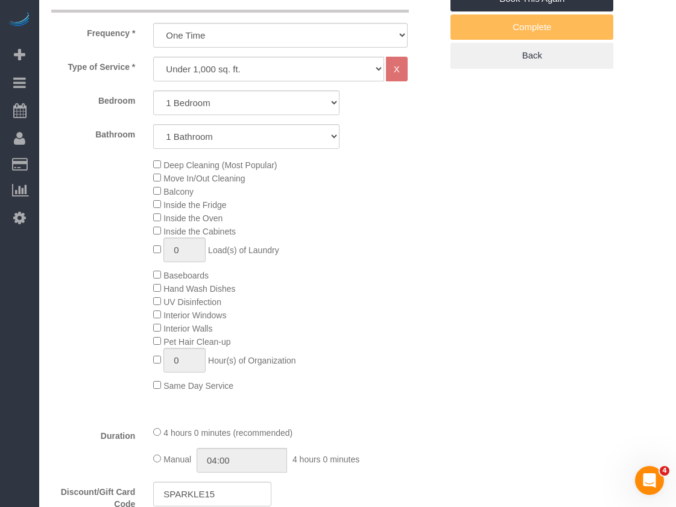
scroll to position [541, 0]
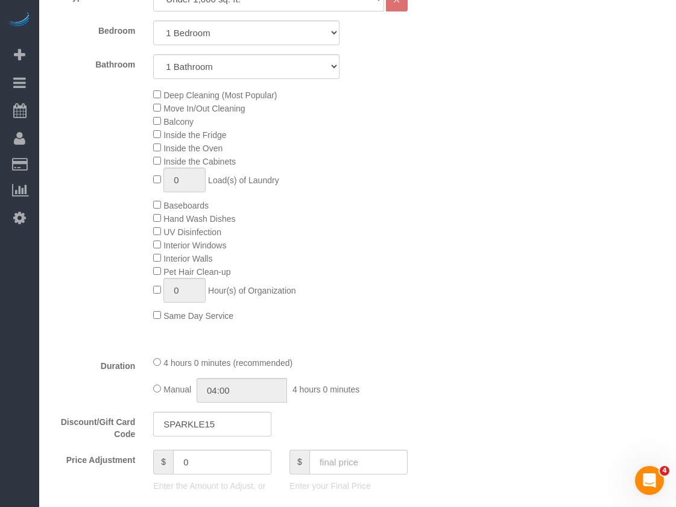
copy h4 "285.00"
drag, startPoint x: 413, startPoint y: 147, endPoint x: 427, endPoint y: 168, distance: 26.1
click at [415, 149] on div "Deep Cleaning (Most Popular) Move In/Out Cleaning Balcony Inside the Fridge Ins…" at bounding box center [297, 205] width 307 height 234
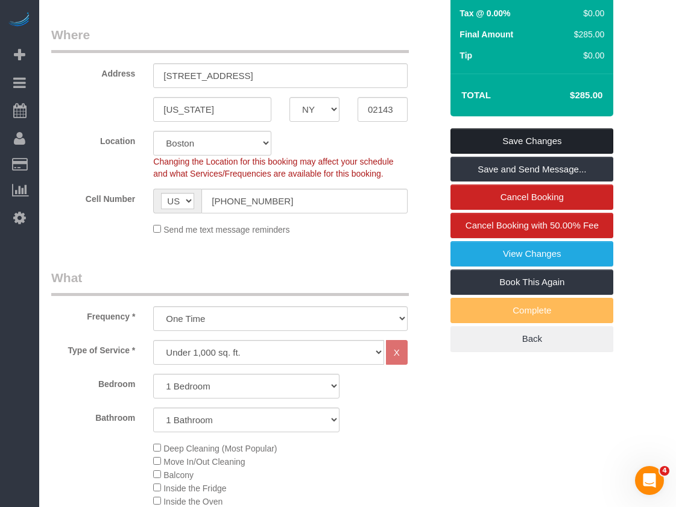
scroll to position [179, 0]
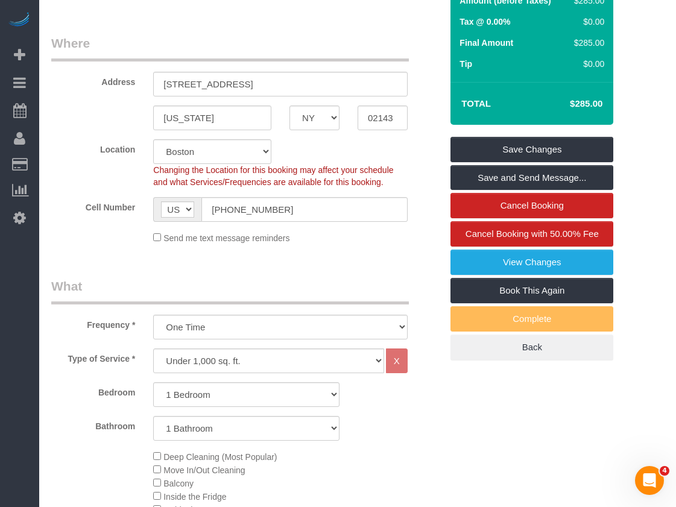
click at [576, 109] on h4 "$285.00" at bounding box center [568, 104] width 69 height 10
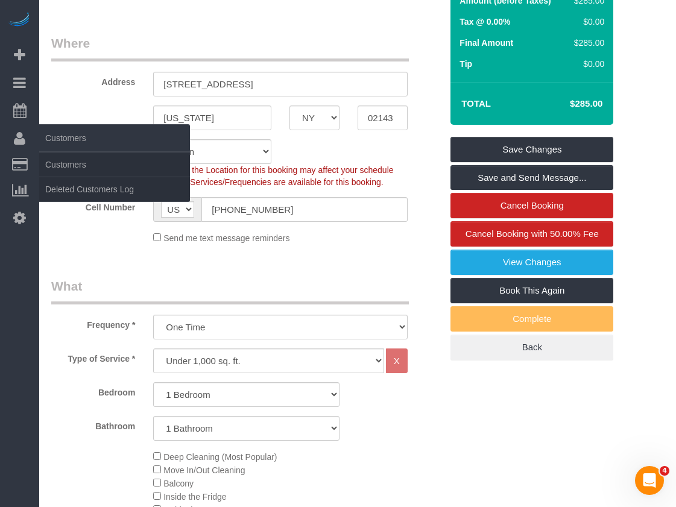
copy h4 "285.00"
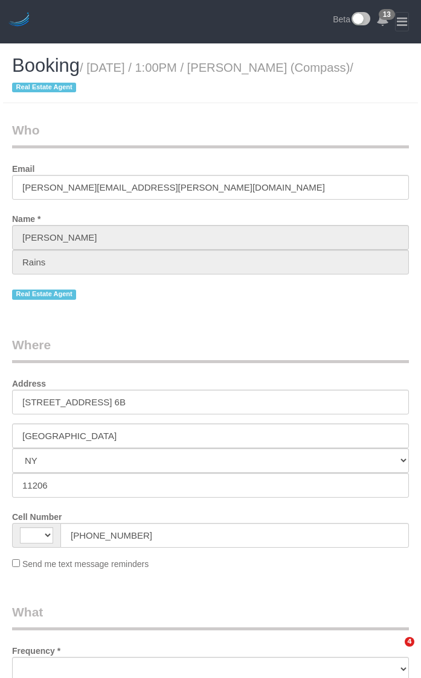
select select "NY"
select select "string:[GEOGRAPHIC_DATA]"
select select "object:498"
select select "2"
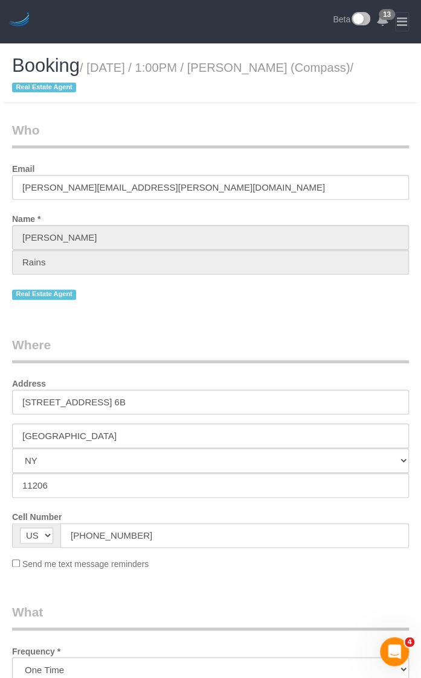
select select "spot1"
select select "number:89"
select select "number:90"
select select "number:15"
select select "number:5"
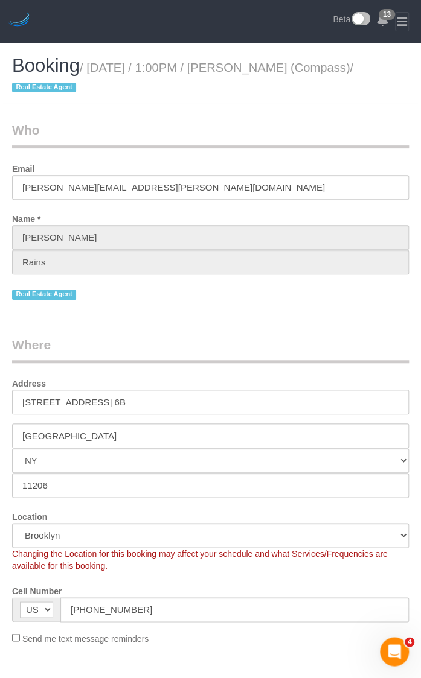
select select "string:stripe-pm_1S4Q8b4VGloSiKo7y8bTb64Z"
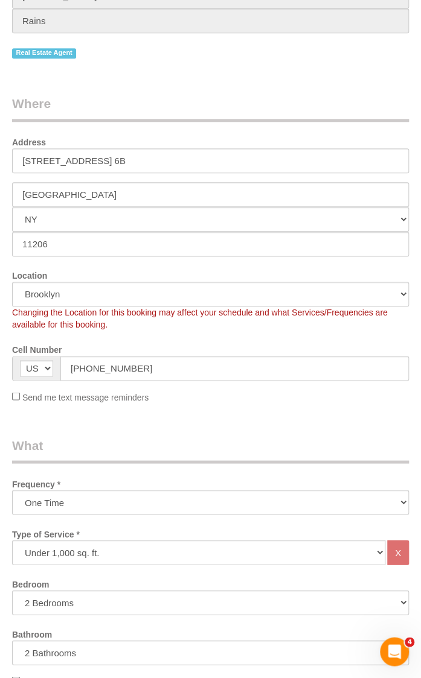
select select "object:1384"
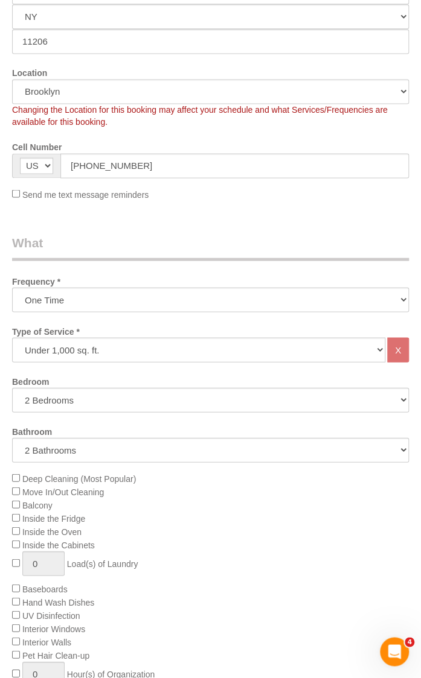
select select "2"
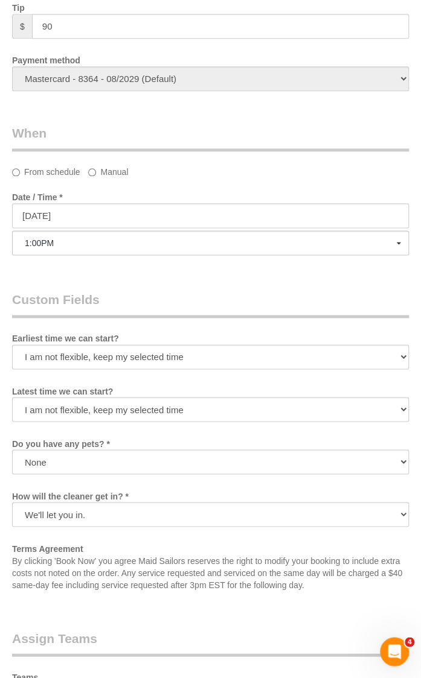
scroll to position [1629, 0]
